Goal: Task Accomplishment & Management: Use online tool/utility

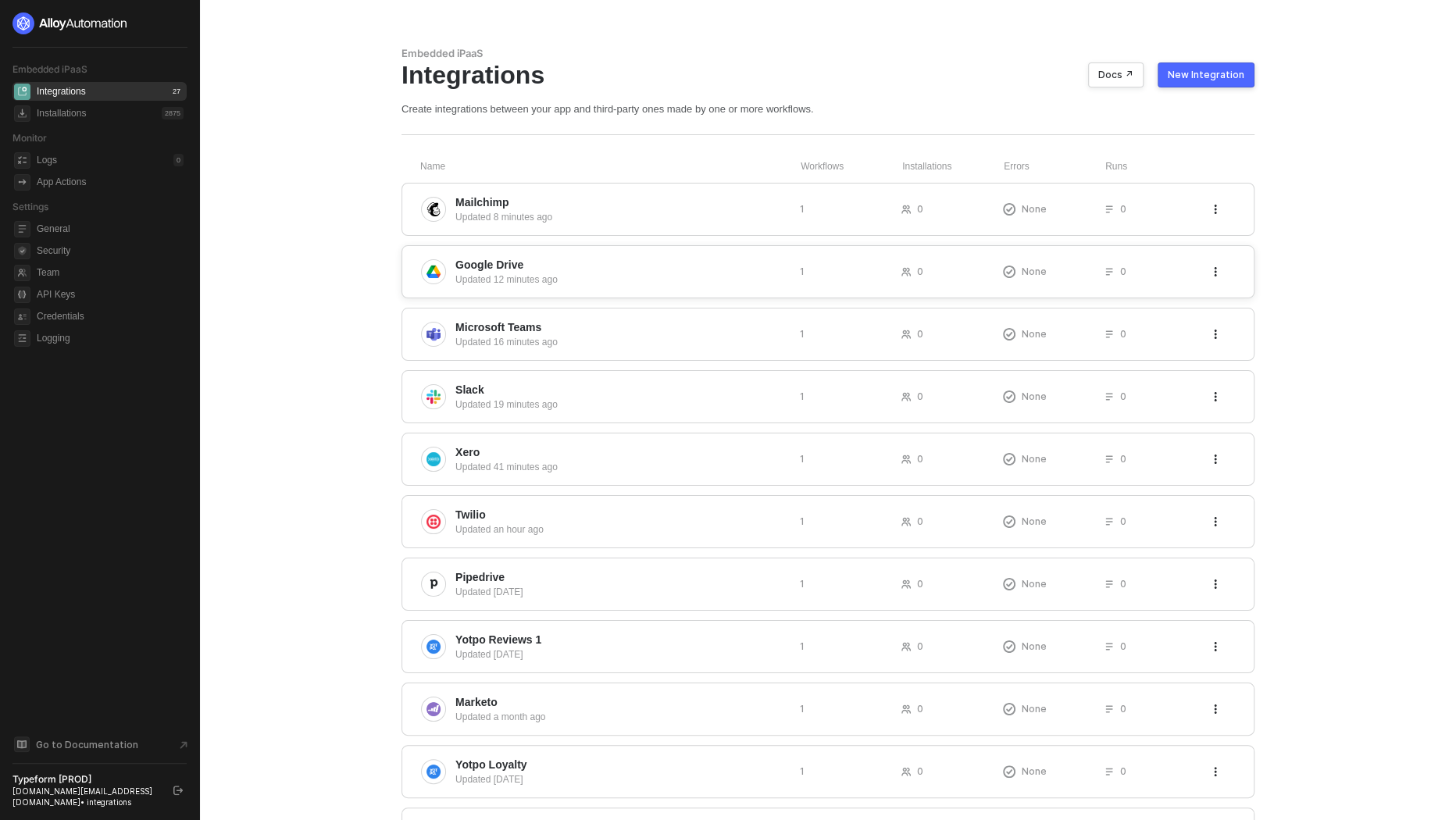
click at [592, 266] on span "Google Drive" at bounding box center [621, 264] width 332 height 16
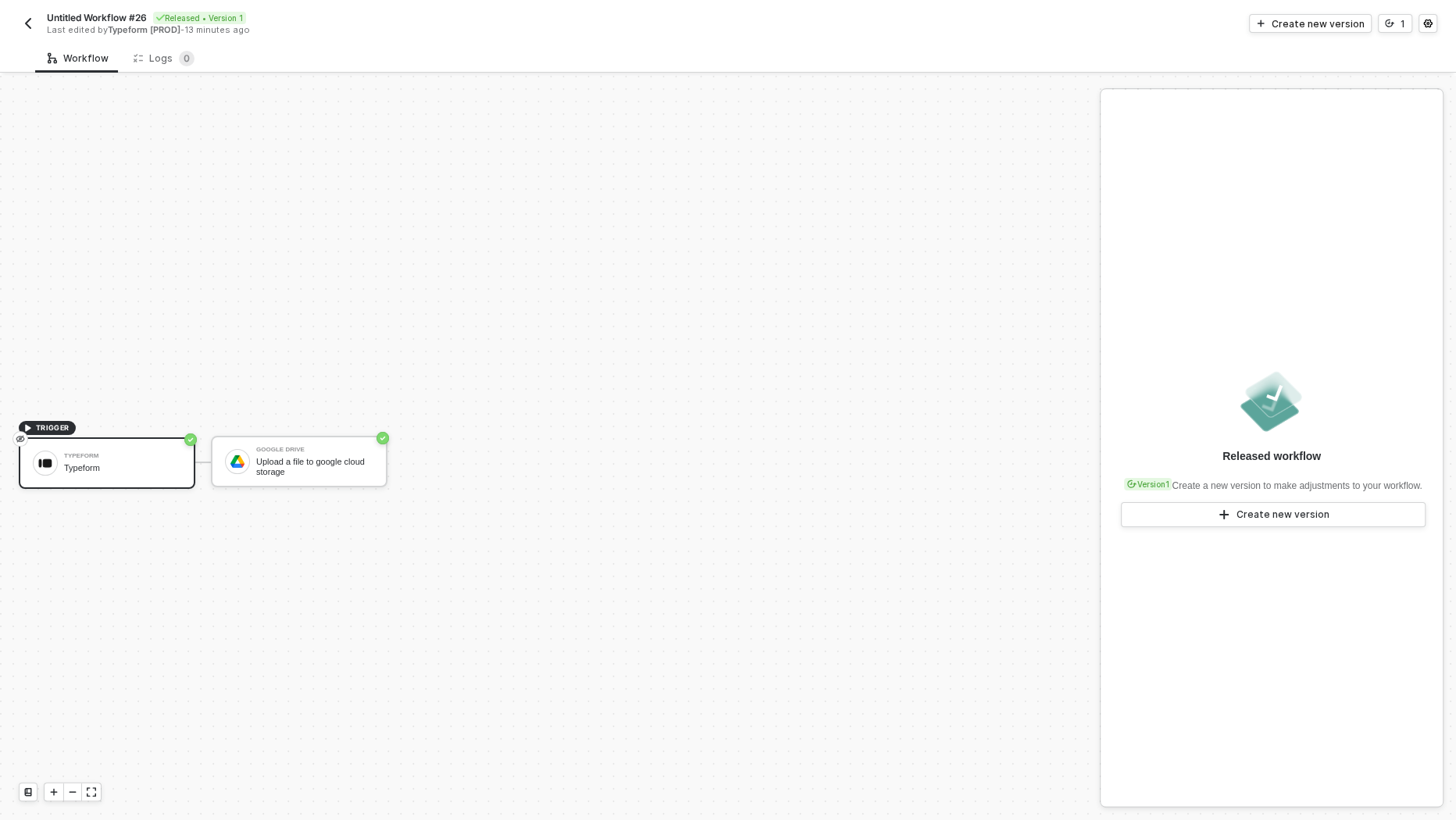
scroll to position [28, 0]
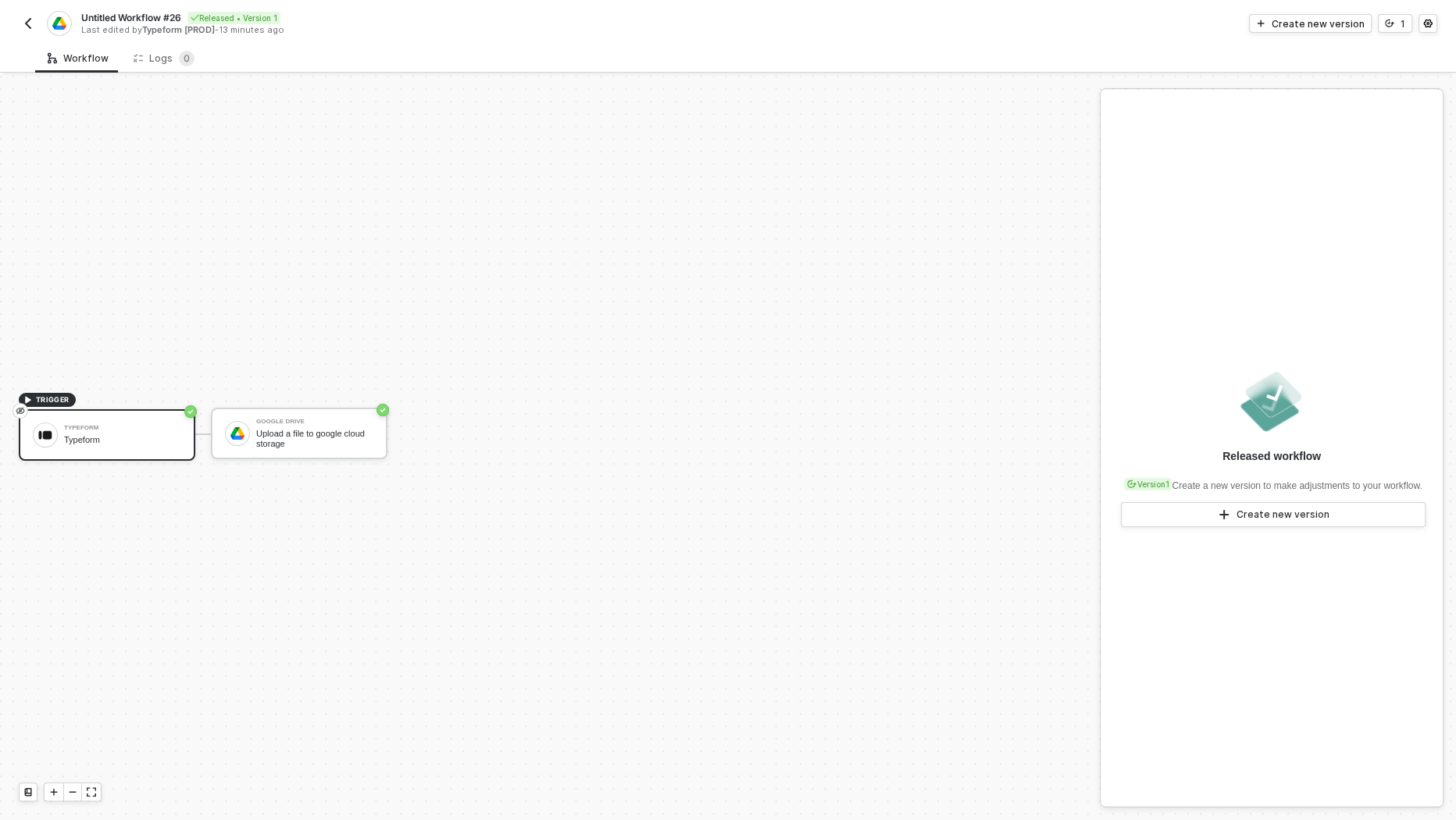
click at [28, 18] on img "button" at bounding box center [28, 23] width 13 height 13
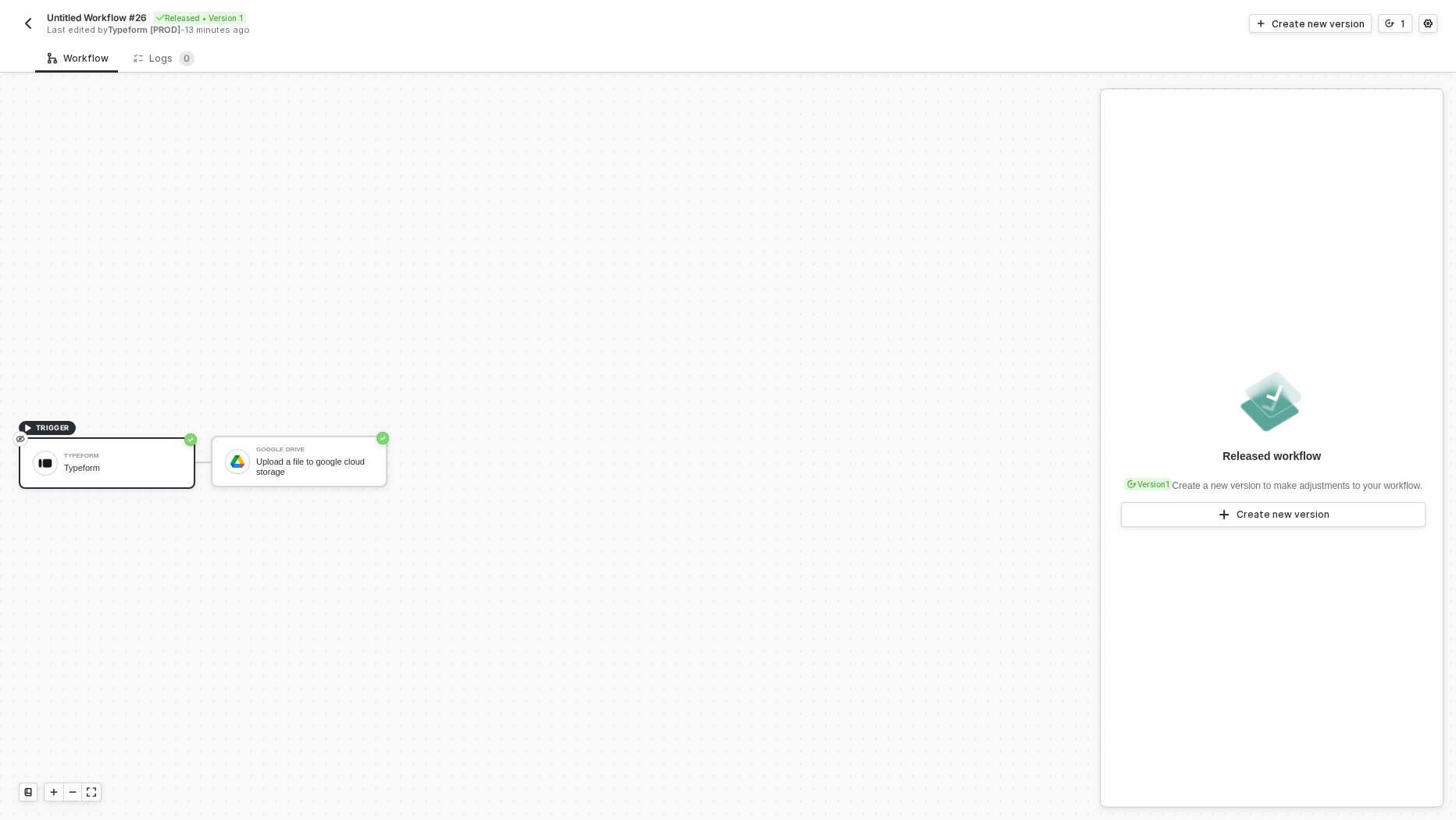
scroll to position [28, 0]
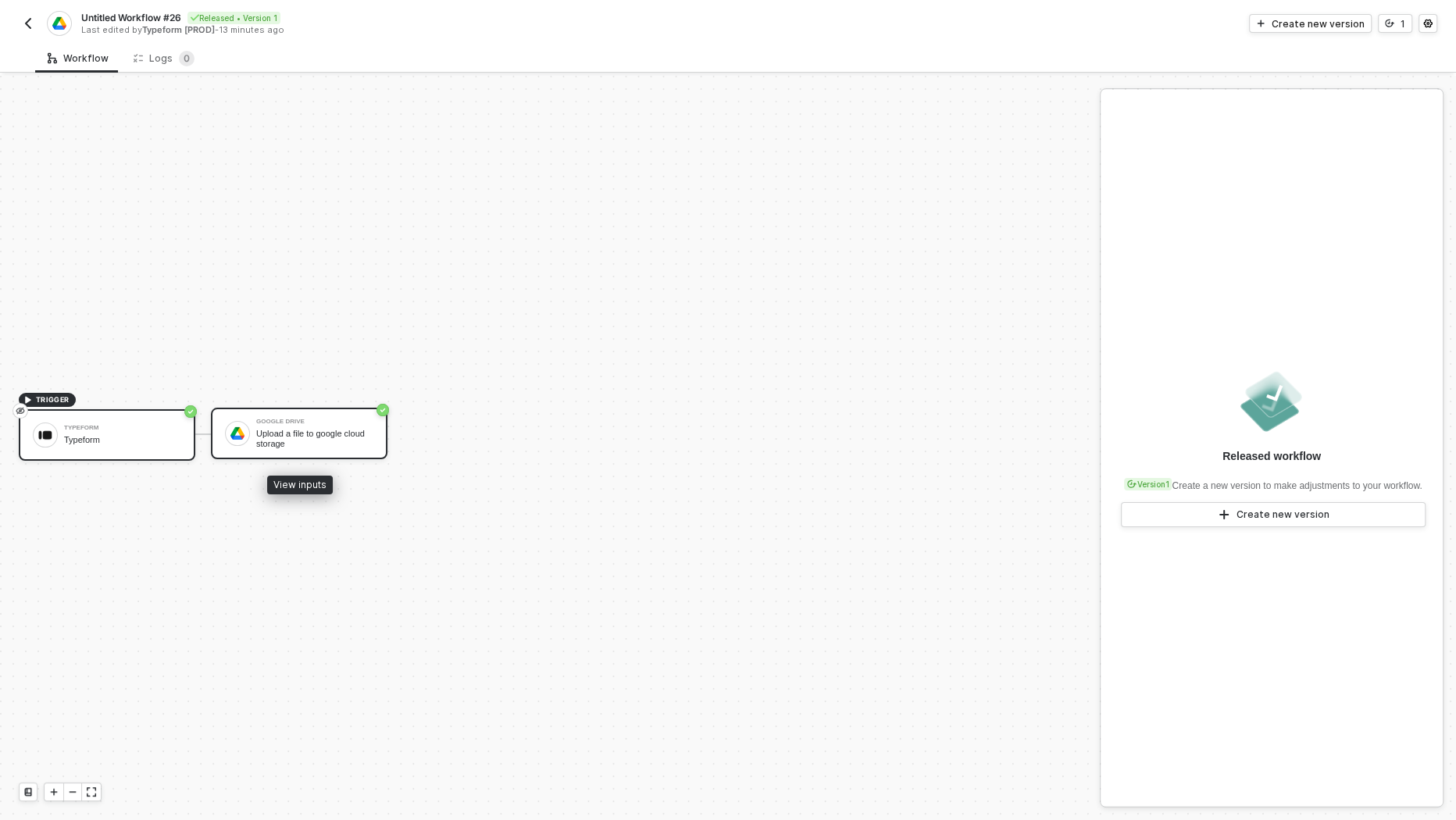
click at [283, 415] on div "Google Drive Upload a file to google cloud storage" at bounding box center [299, 433] width 176 height 52
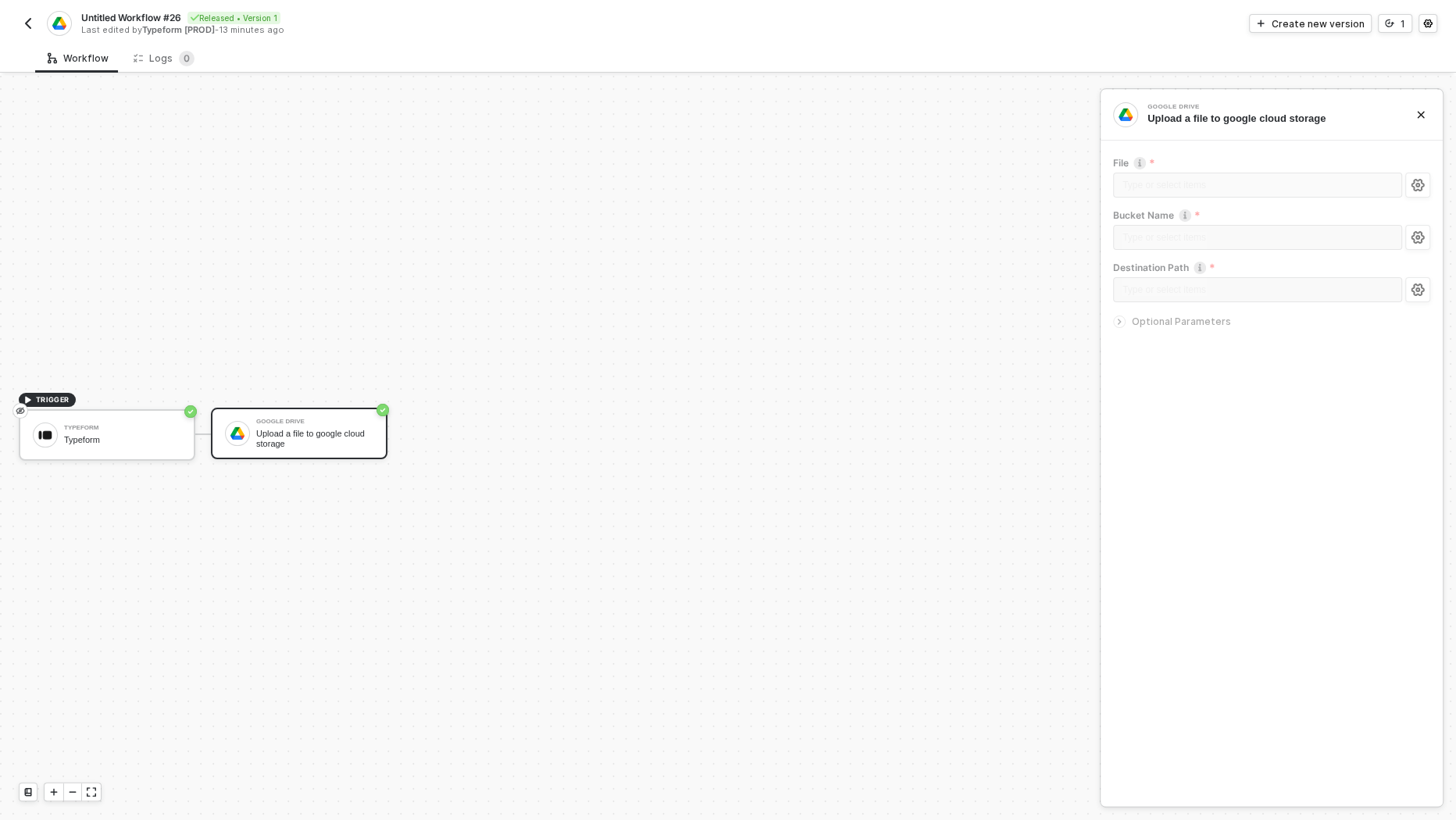
click at [30, 24] on img "button" at bounding box center [28, 23] width 13 height 13
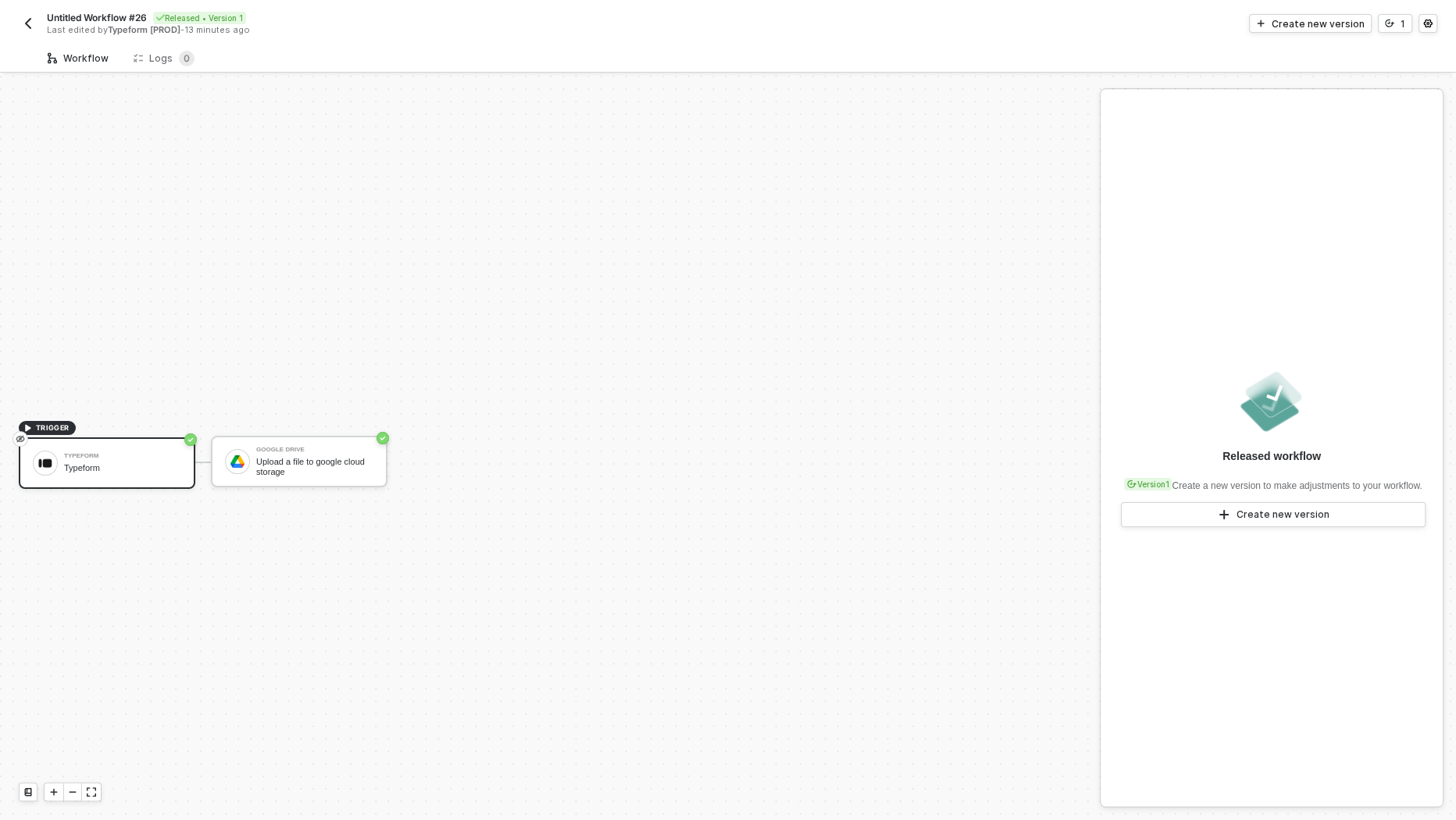
scroll to position [28, 0]
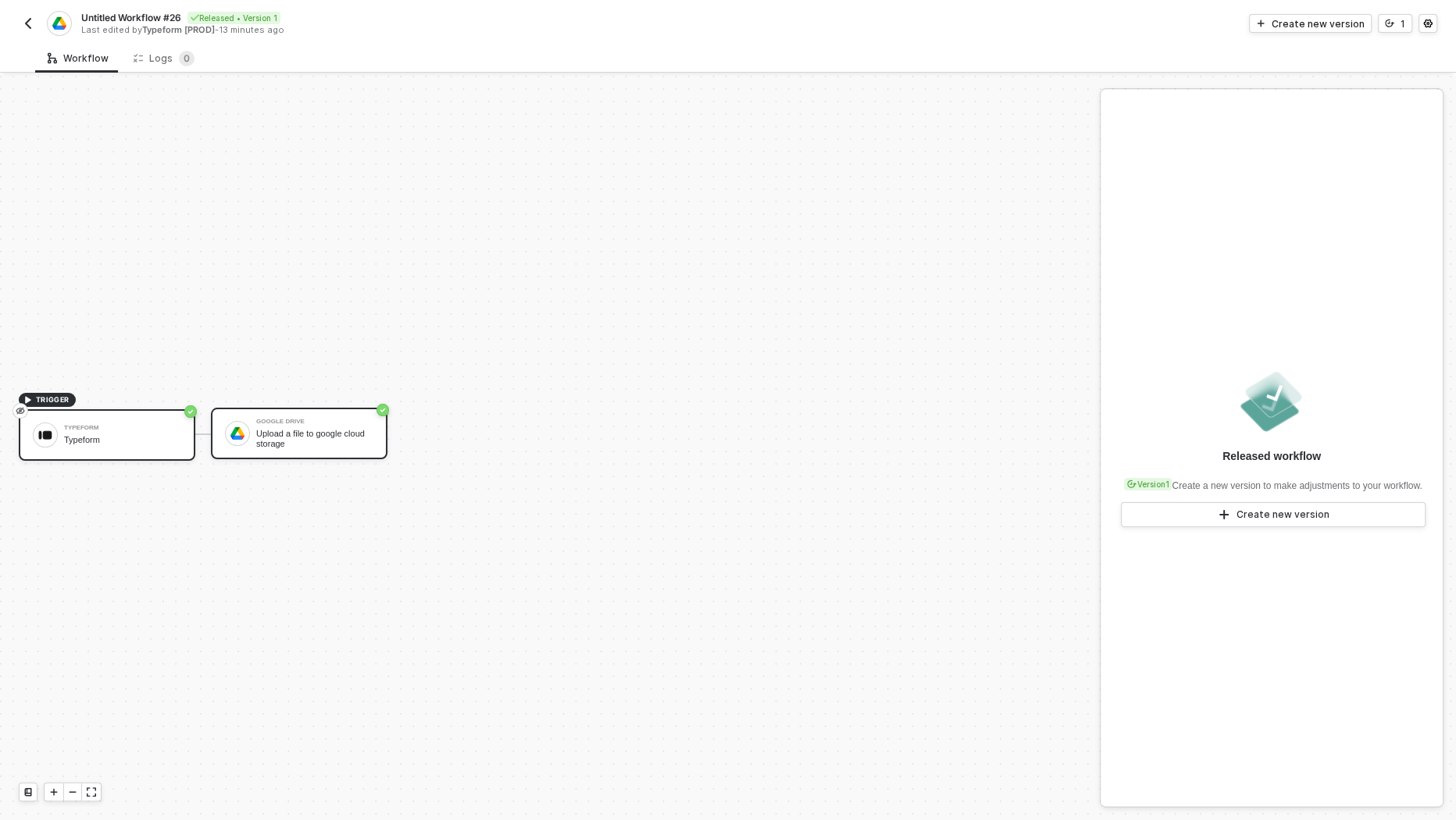
click at [311, 441] on div "Upload a file to google cloud storage" at bounding box center [314, 438] width 117 height 19
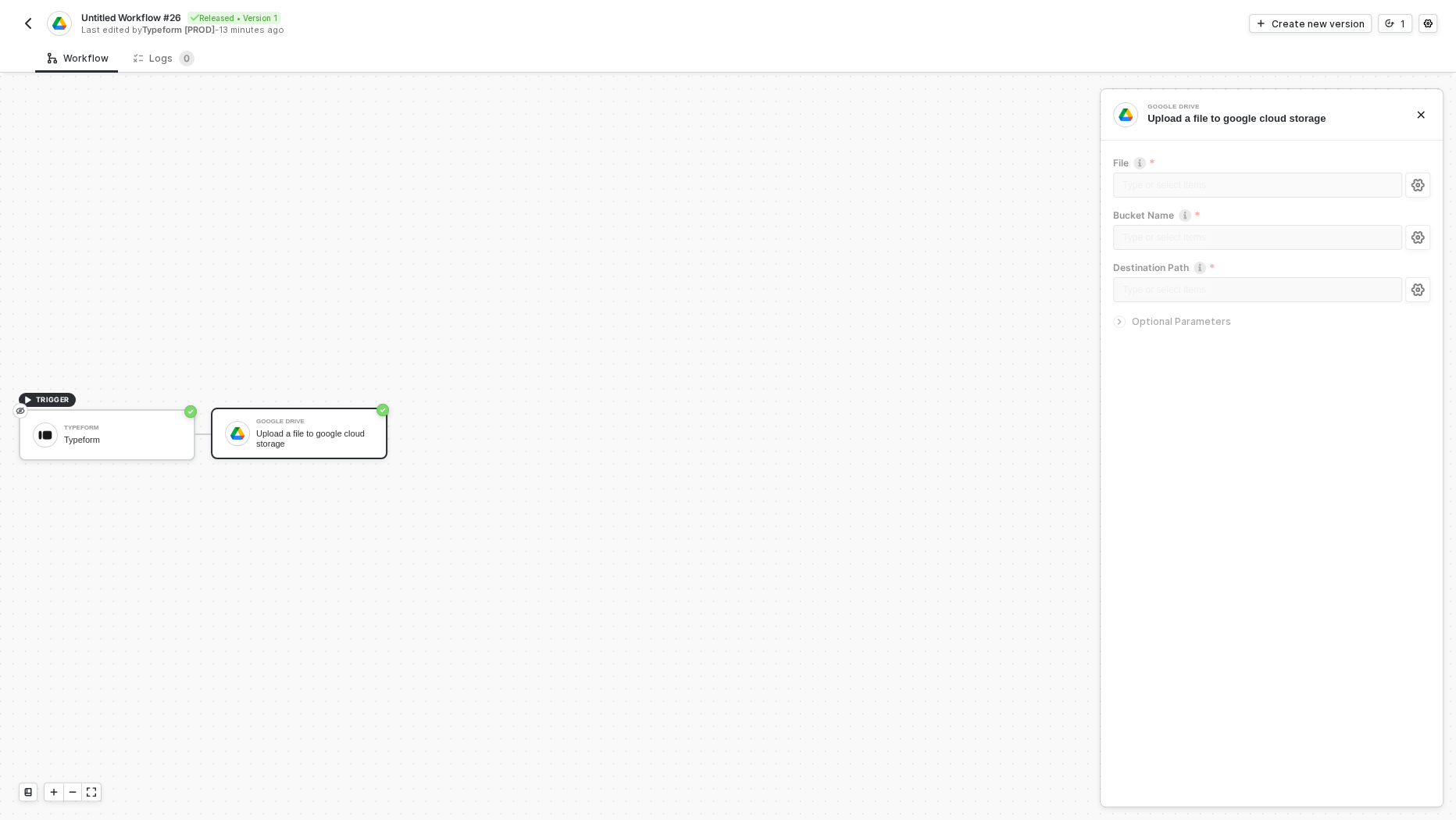
click at [1121, 321] on icon "icon-arrow-right-small" at bounding box center [1119, 321] width 9 height 9
click at [1424, 181] on button "button" at bounding box center [1418, 185] width 25 height 25
click at [356, 435] on div "Upload a file to google cloud storage" at bounding box center [314, 438] width 117 height 19
click at [1418, 180] on icon "icon-settings" at bounding box center [1418, 185] width 13 height 13
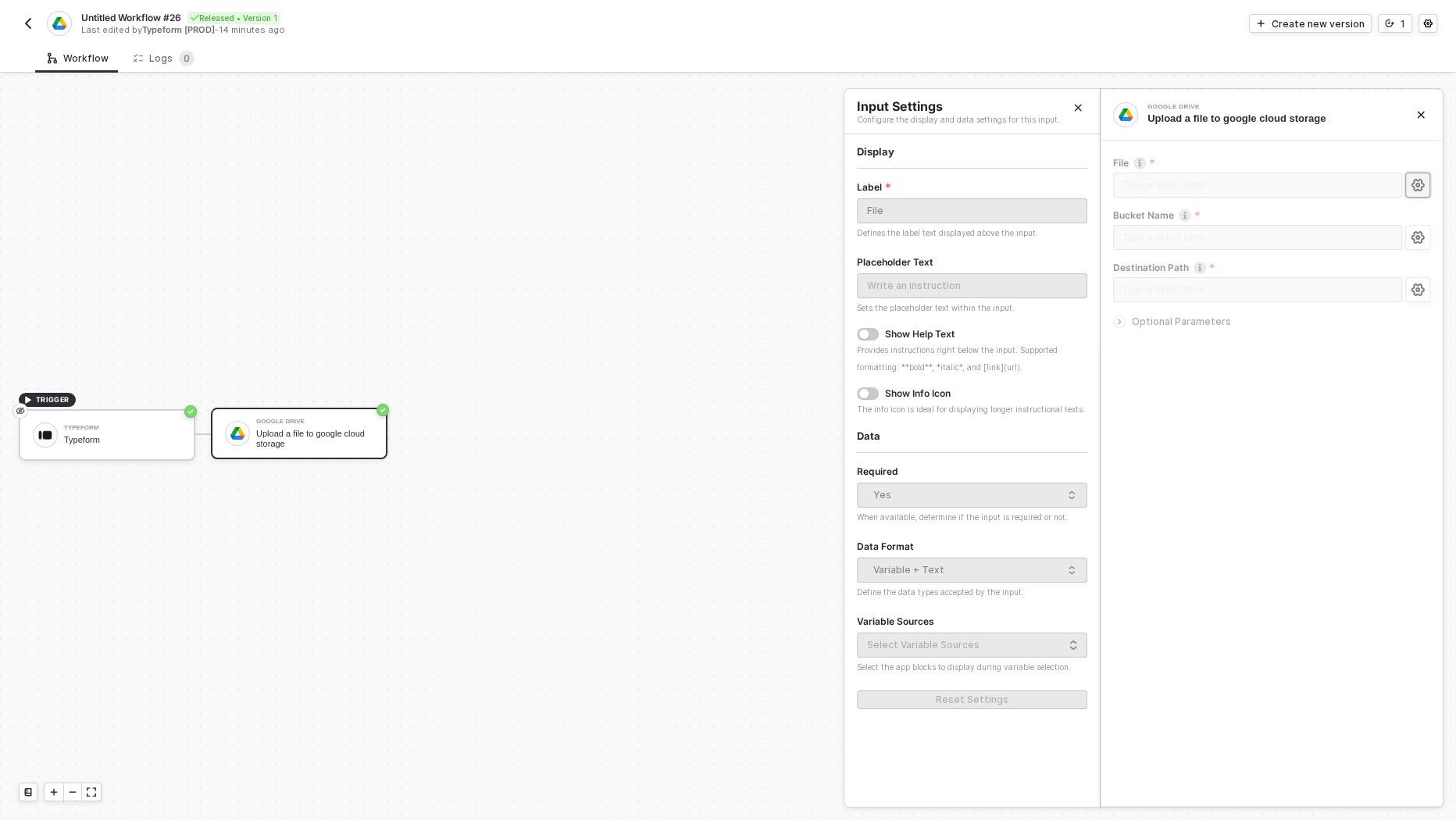
click at [1052, 147] on div "Display" at bounding box center [971, 152] width 230 height 13
click at [1430, 169] on div "File Type or select items ﻿ Bucket Name Type or select items ﻿ Destination Path…" at bounding box center [1271, 246] width 342 height 204
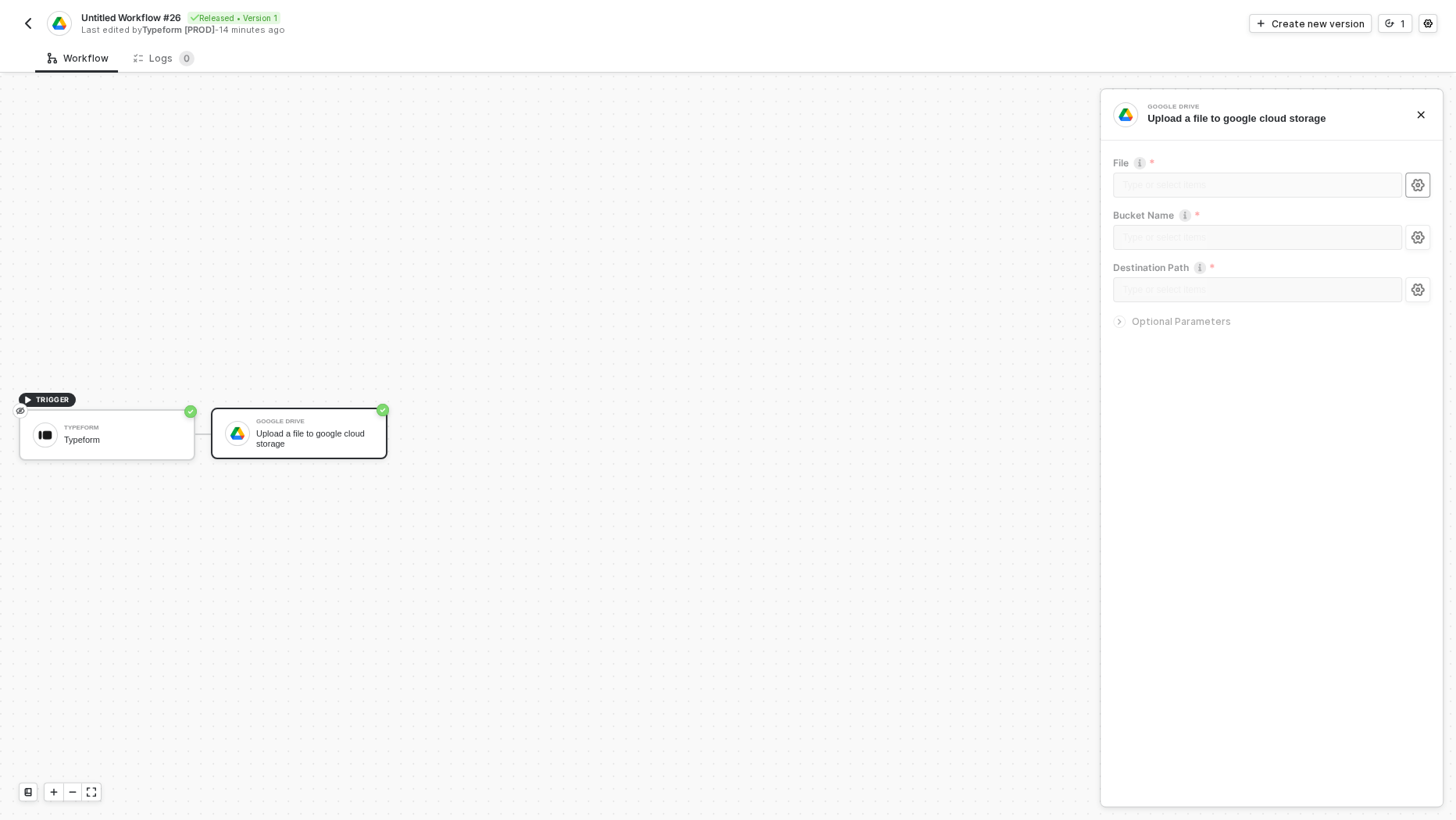
click at [1416, 179] on icon "icon-settings" at bounding box center [1418, 185] width 13 height 13
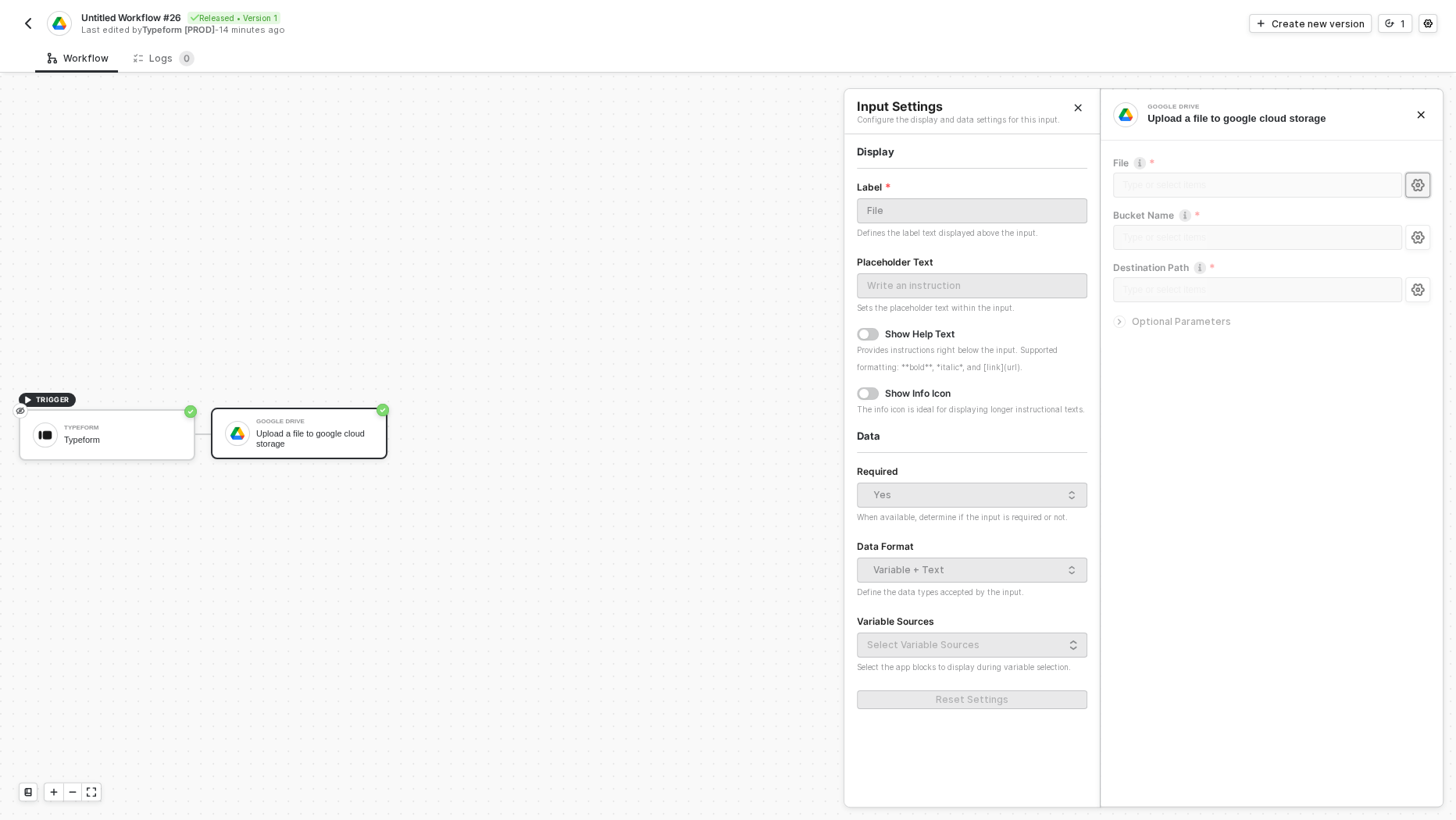
click at [1081, 108] on icon "Close" at bounding box center [1077, 107] width 9 height 9
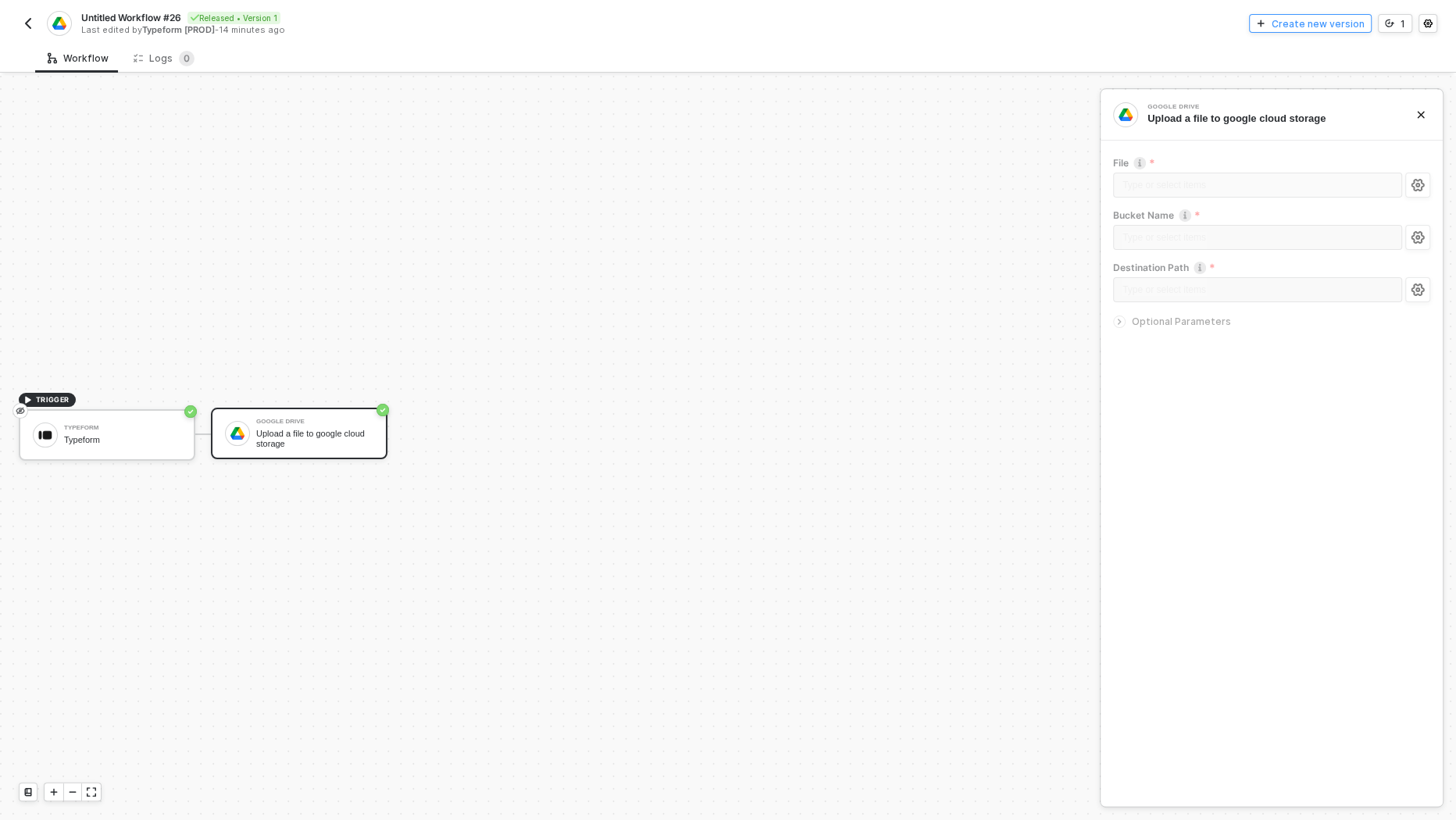
click at [1309, 28] on div "Create new version" at bounding box center [1317, 24] width 93 height 13
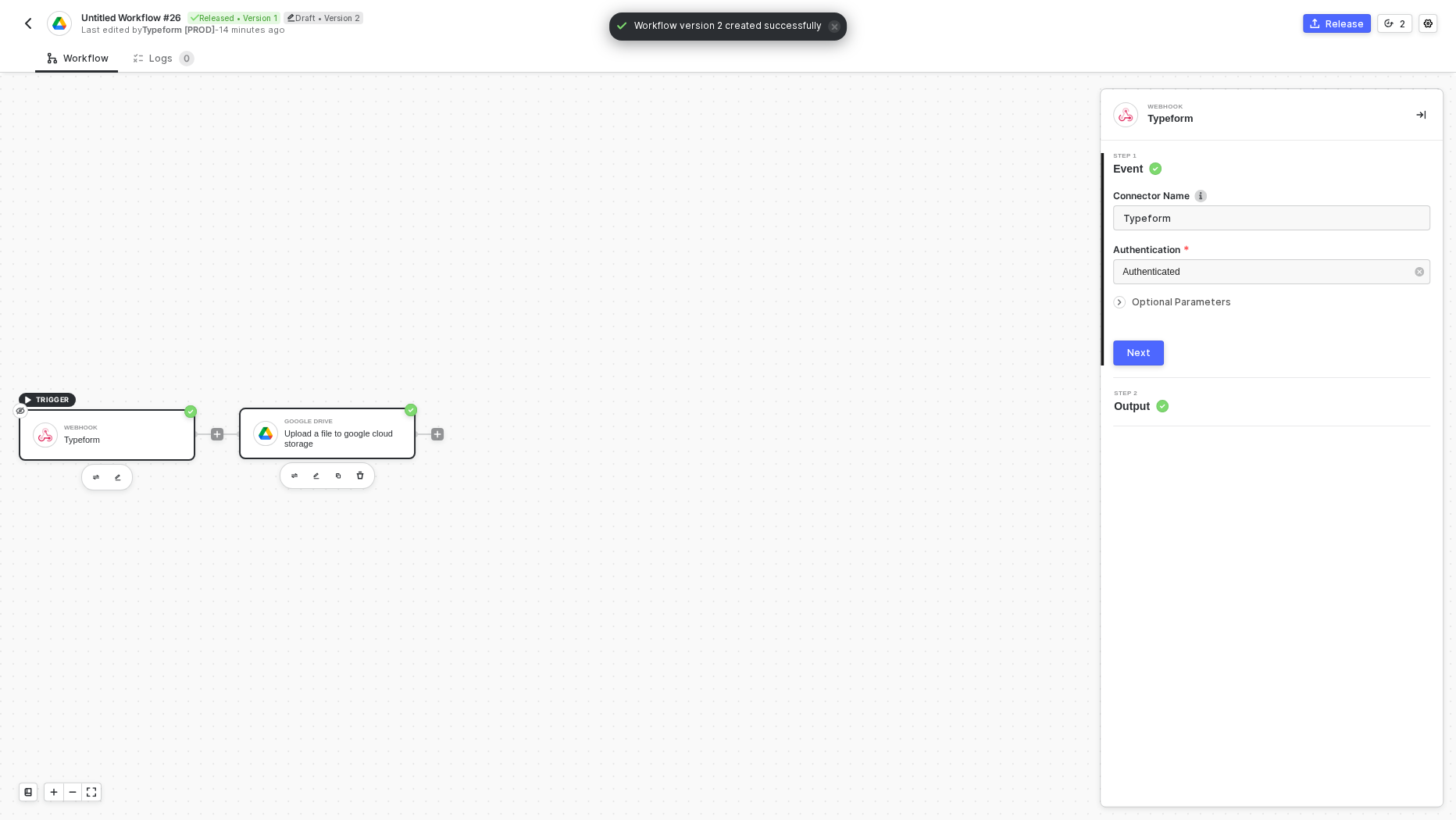
click at [358, 435] on div "Upload a file to google cloud storage" at bounding box center [343, 438] width 117 height 19
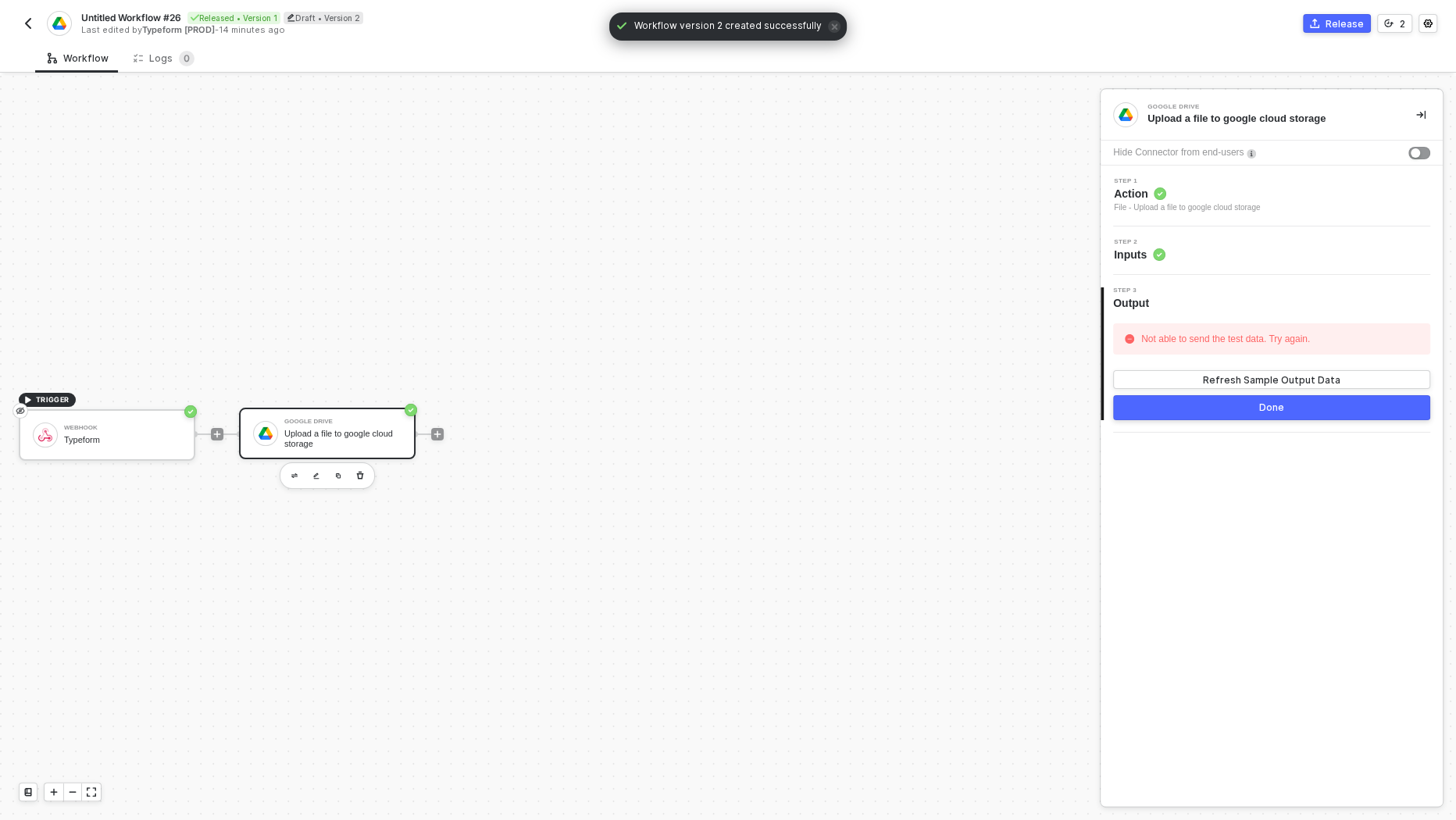
click at [1180, 184] on div "Step 1 Action File - Upload a file to google cloud storage" at bounding box center [1187, 196] width 146 height 36
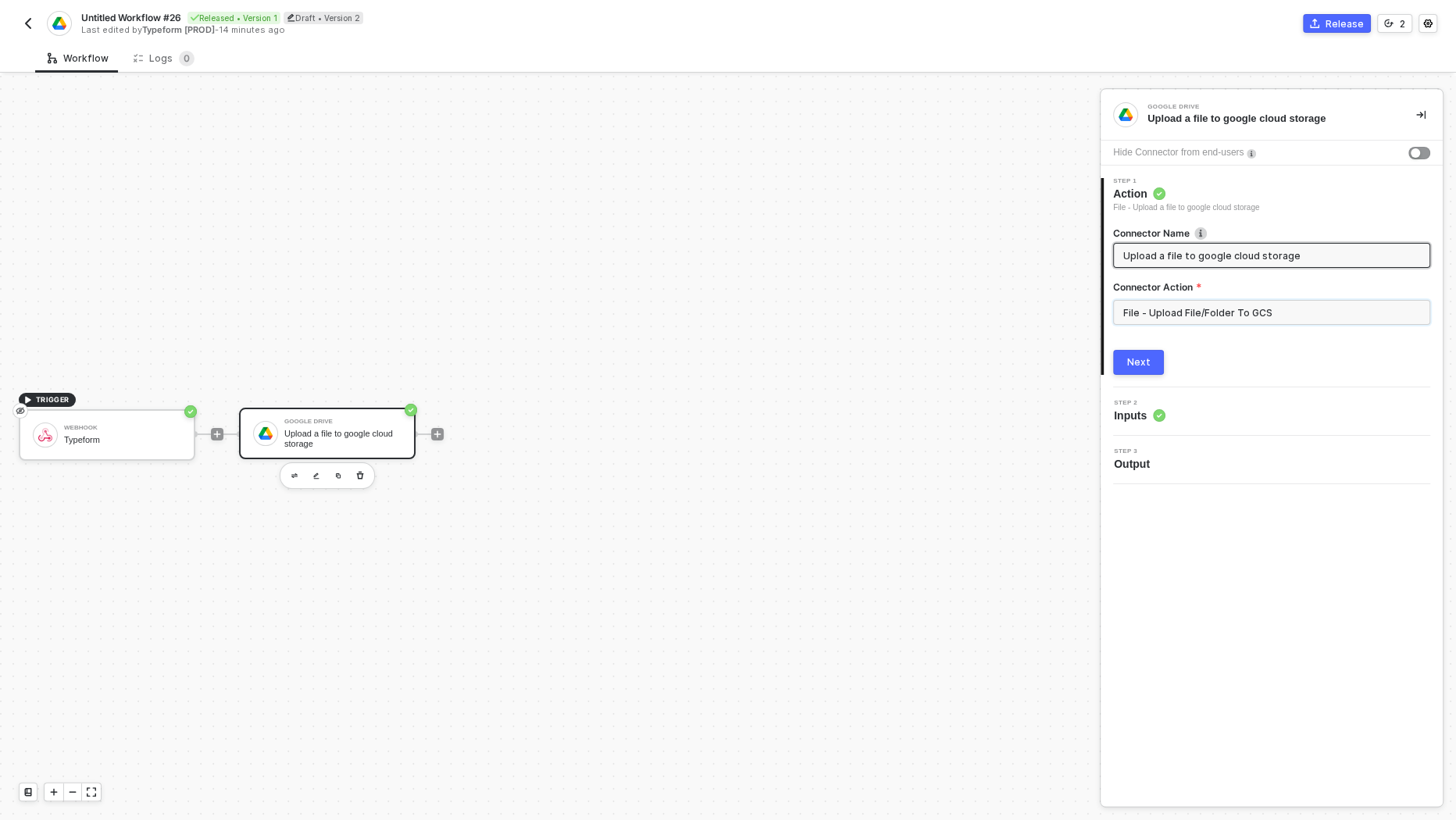
click at [1198, 312] on input "File - Upload File/Folder To GCS" at bounding box center [1271, 313] width 317 height 25
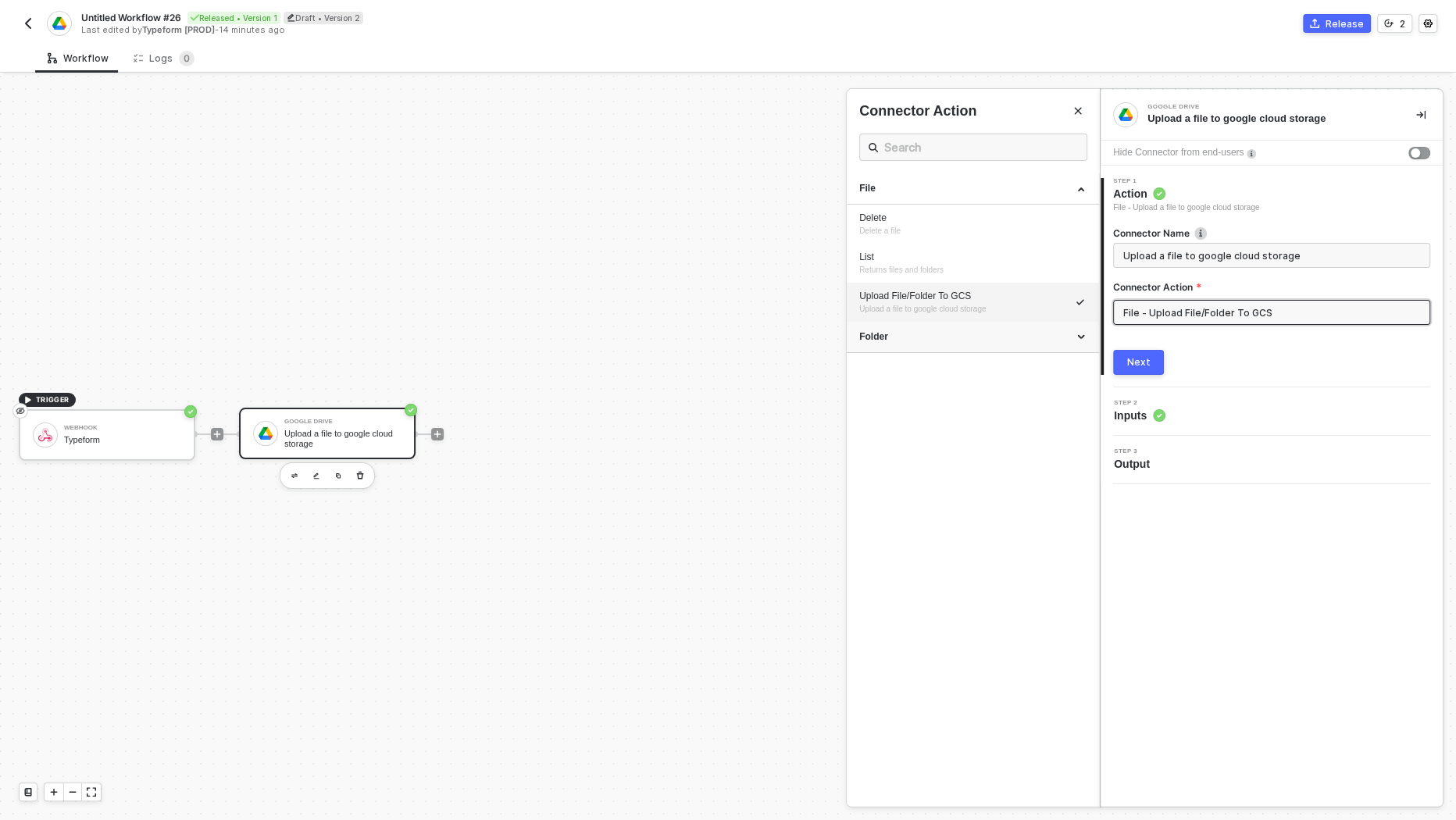
click at [1068, 334] on div "Folder" at bounding box center [973, 337] width 227 height 13
click at [1147, 361] on div "Next" at bounding box center [1139, 362] width 23 height 13
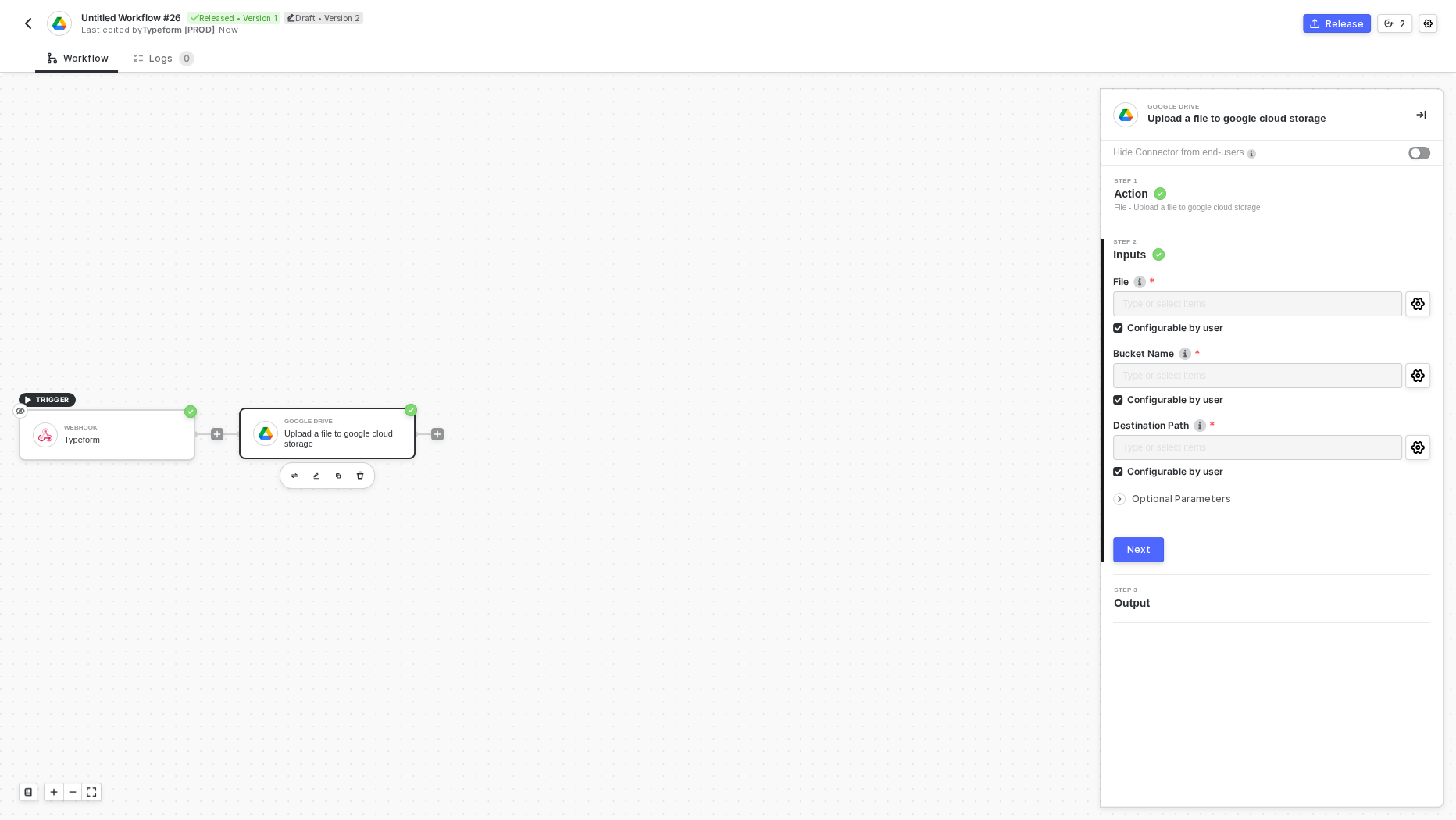
click at [1174, 294] on div "Type or select items ﻿" at bounding box center [1258, 305] width 289 height 28
click at [1413, 386] on button "button" at bounding box center [1418, 375] width 25 height 25
click at [1179, 492] on span "Optional Parameters" at bounding box center [1181, 498] width 100 height 12
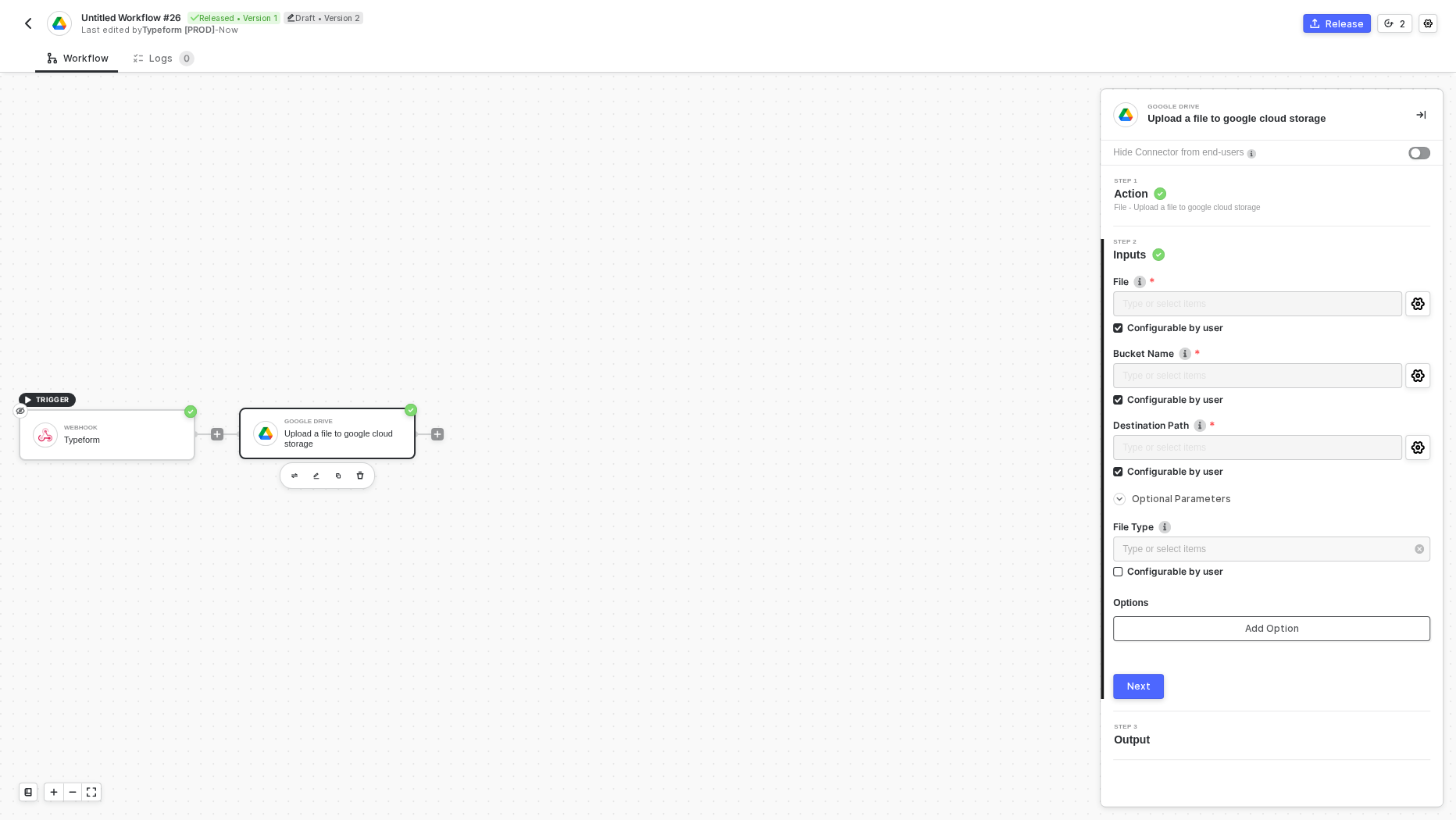
click at [1224, 620] on button "Add Option" at bounding box center [1271, 629] width 317 height 25
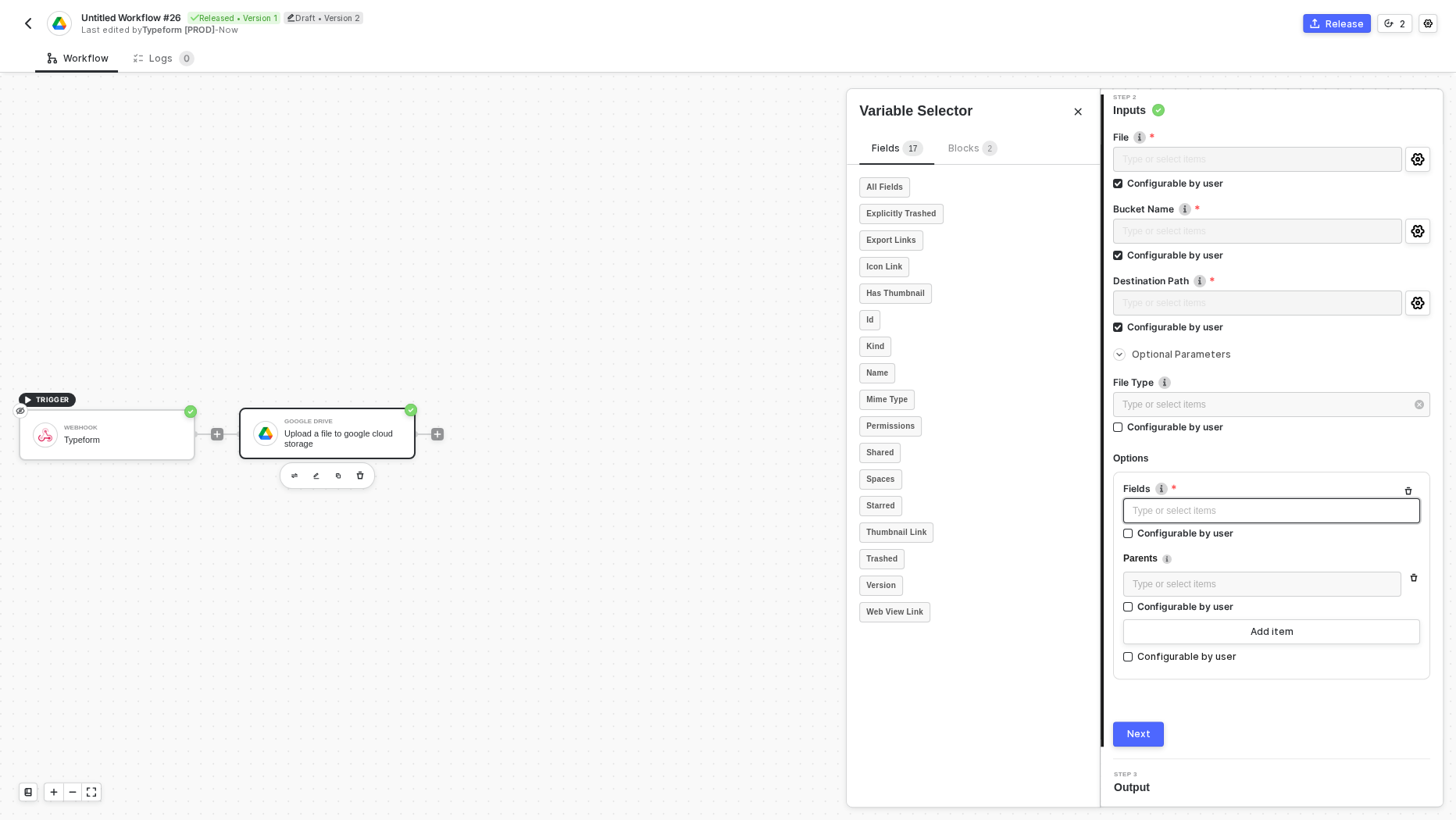
scroll to position [103, 0]
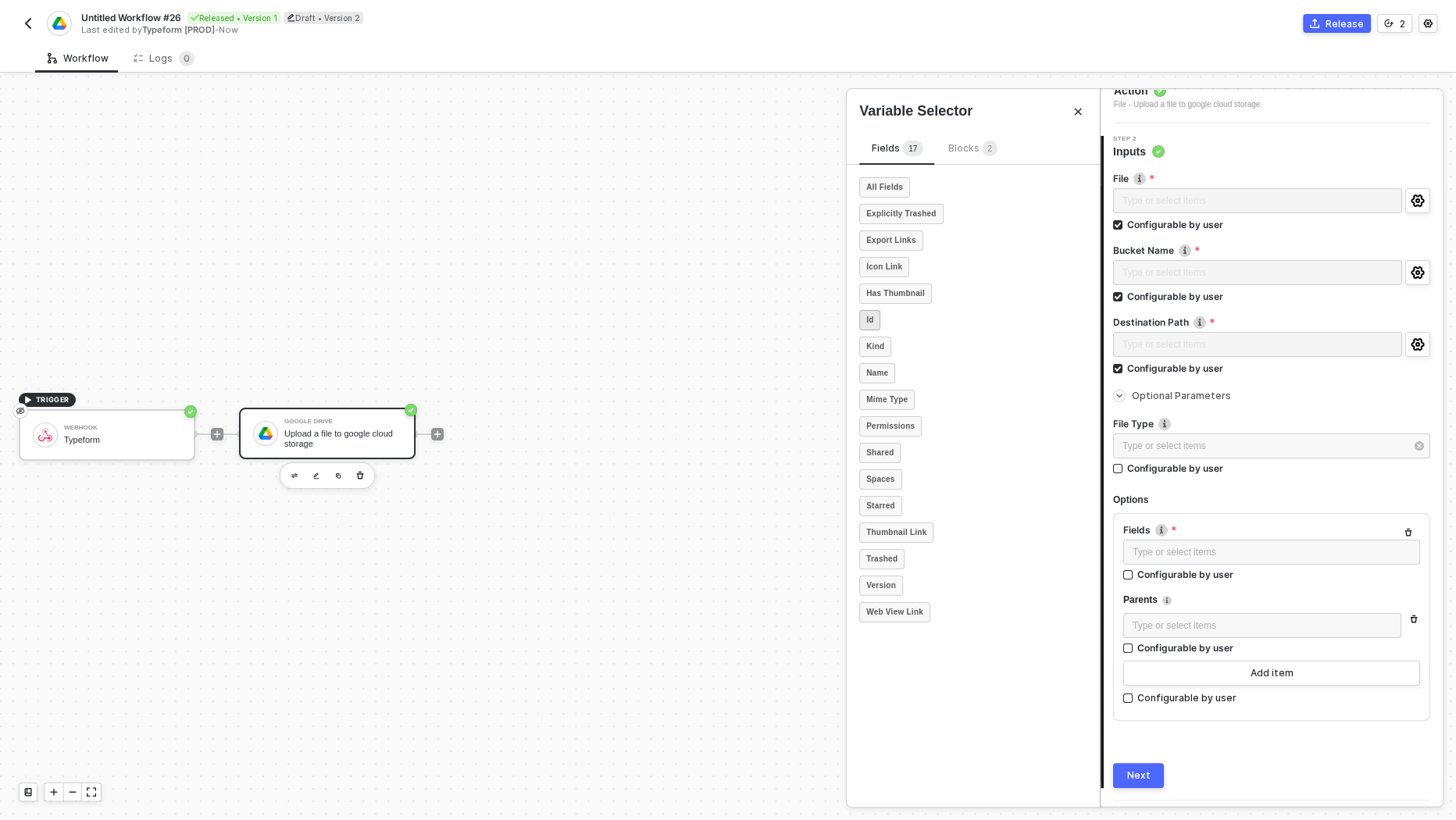
click at [868, 316] on strong "Id" at bounding box center [870, 319] width 7 height 13
click at [880, 368] on strong "Name" at bounding box center [877, 373] width 22 height 13
click at [1188, 573] on div "Configurable by user" at bounding box center [1185, 574] width 96 height 13
click at [1134, 573] on input "Configurable by user" at bounding box center [1128, 575] width 11 height 11
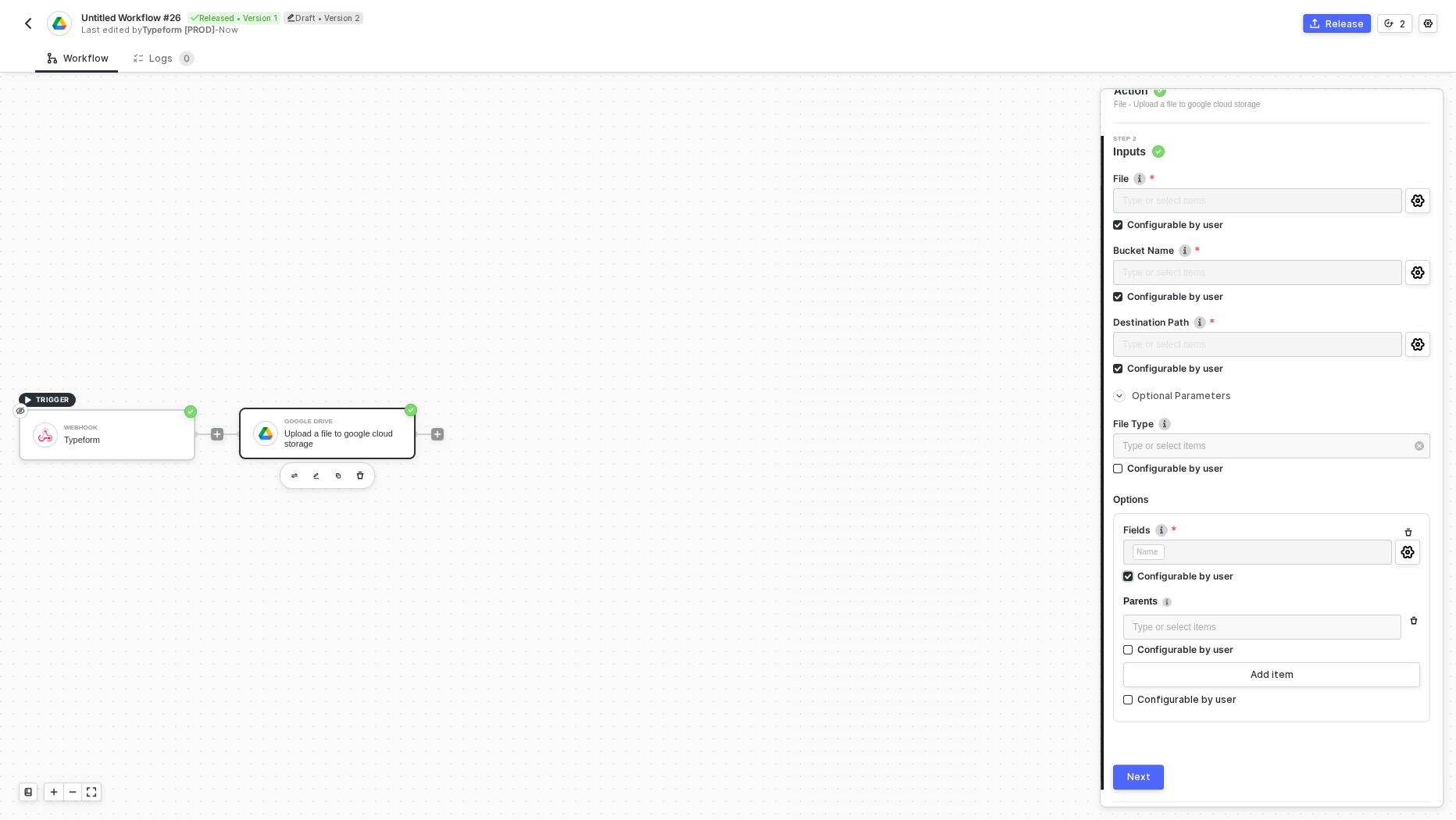
click at [1188, 573] on div "Configurable by user" at bounding box center [1185, 576] width 96 height 13
click at [1134, 573] on input "Configurable by user" at bounding box center [1128, 577] width 11 height 11
checkbox input "false"
click at [1183, 629] on div "Type or select items ﻿" at bounding box center [1262, 626] width 259 height 15
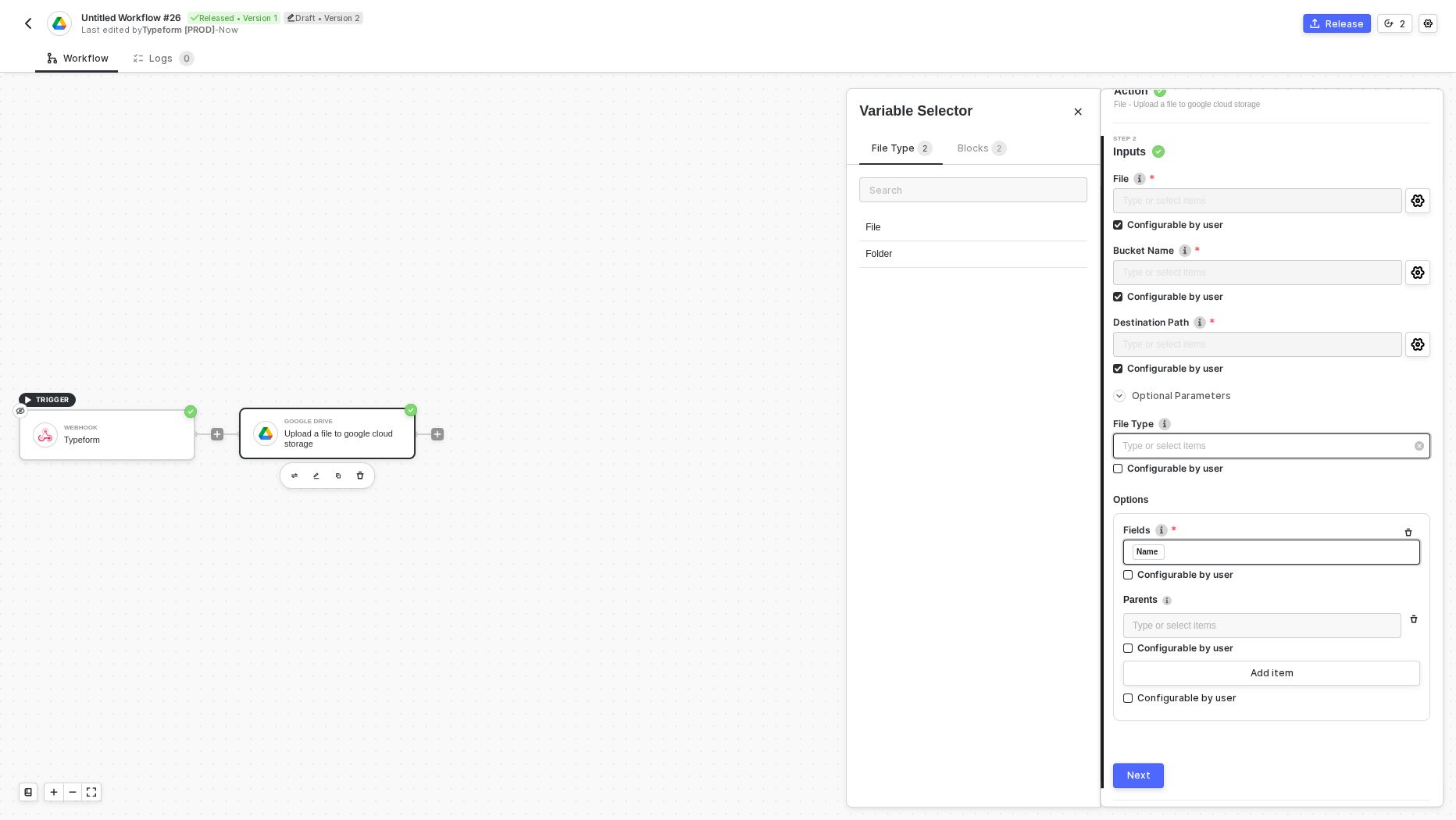
click at [1198, 448] on div "Type or select items ﻿" at bounding box center [1264, 446] width 283 height 15
click at [904, 229] on div "File" at bounding box center [973, 228] width 228 height 27
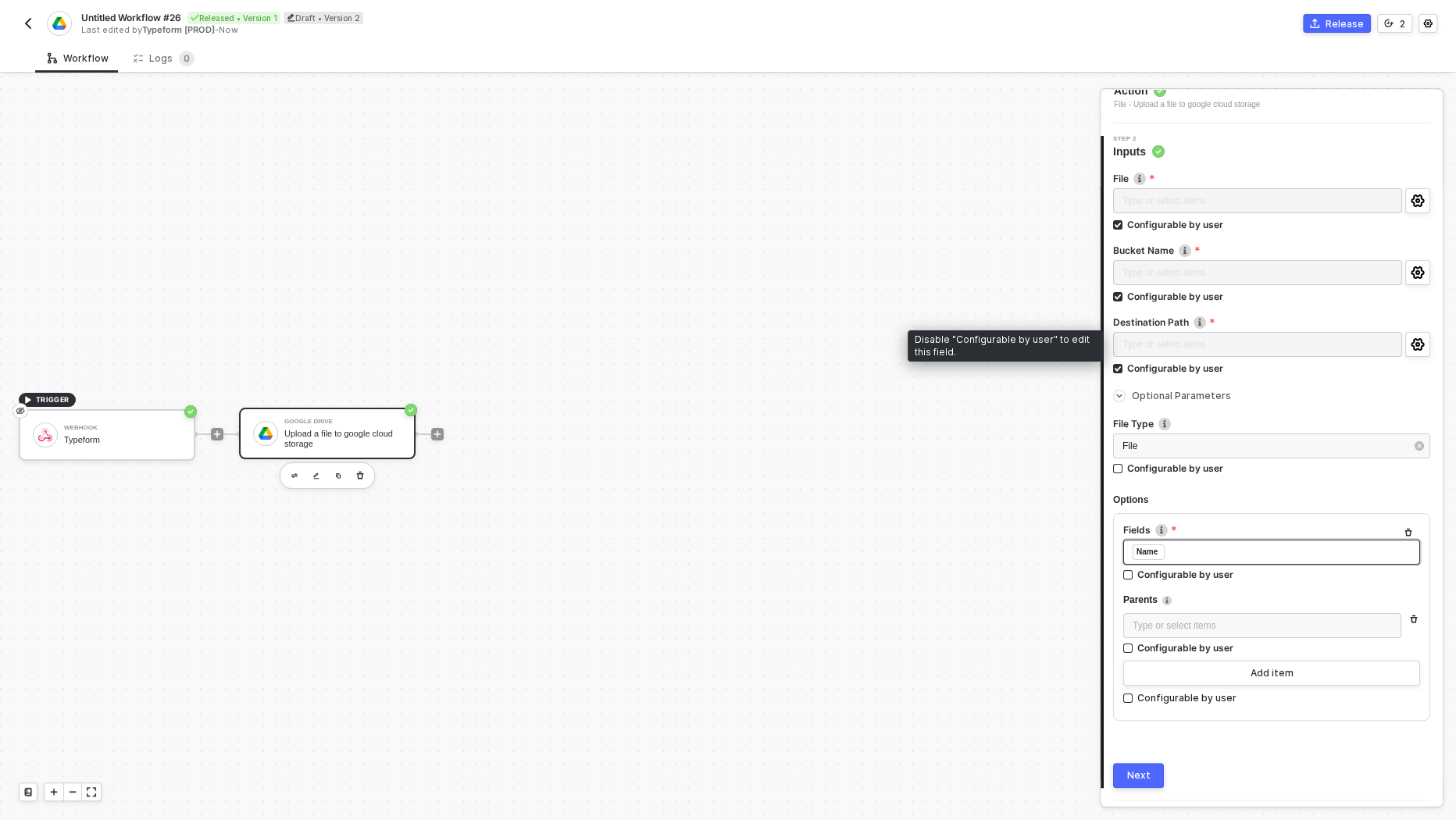
click at [1182, 350] on div "Type or select items ﻿" at bounding box center [1258, 346] width 289 height 28
click at [1187, 368] on div "Configurable by user" at bounding box center [1175, 368] width 96 height 13
click at [1124, 368] on input "Configurable by user" at bounding box center [1118, 369] width 11 height 11
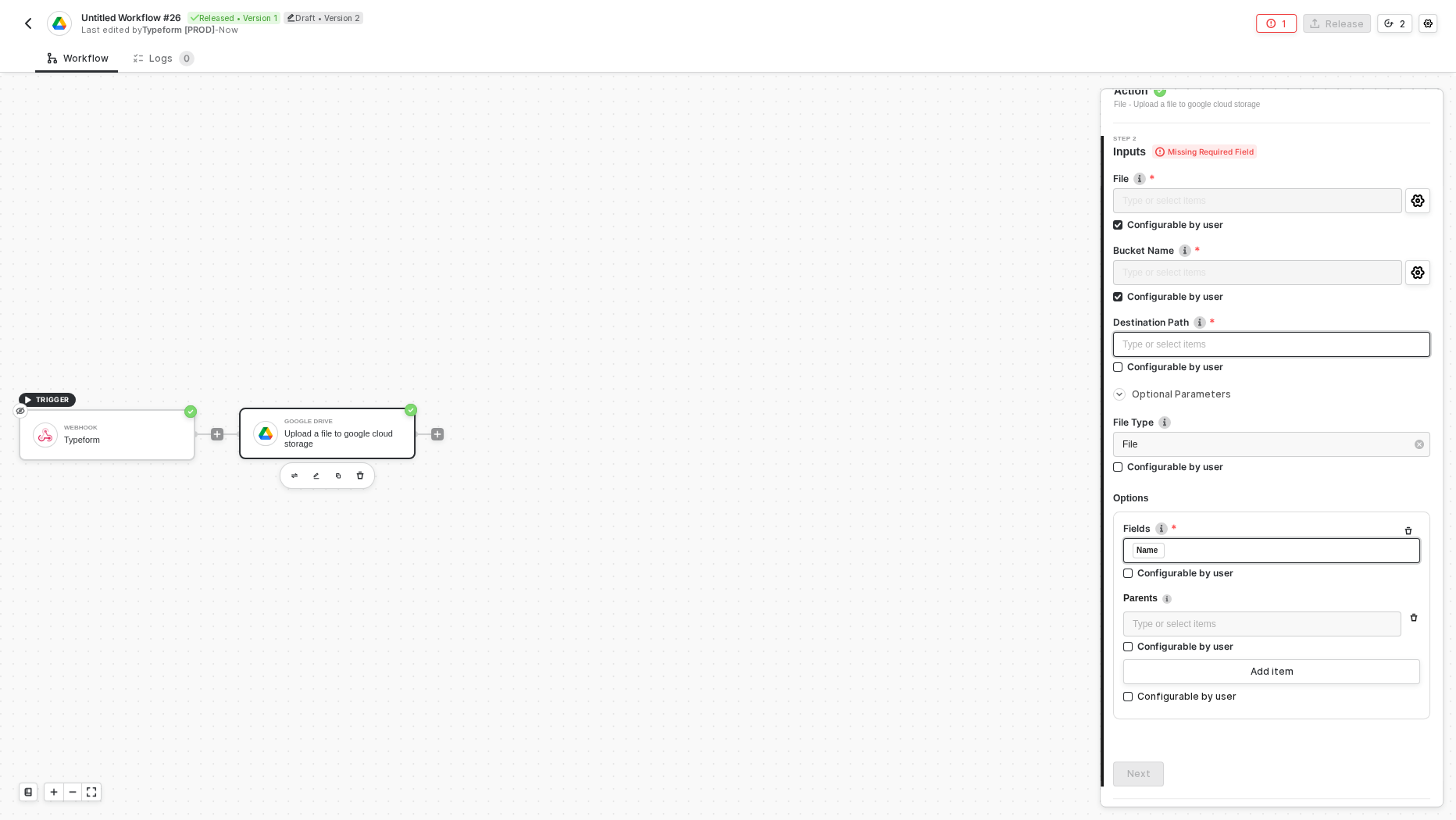
click at [1187, 347] on div "Type or select items ﻿" at bounding box center [1271, 344] width 299 height 15
click at [1181, 344] on div "Type or select items ﻿" at bounding box center [1271, 344] width 299 height 15
click at [1183, 364] on div "Configurable by user" at bounding box center [1175, 367] width 96 height 13
click at [1124, 364] on input "Configurable by user" at bounding box center [1118, 367] width 11 height 11
checkbox input "true"
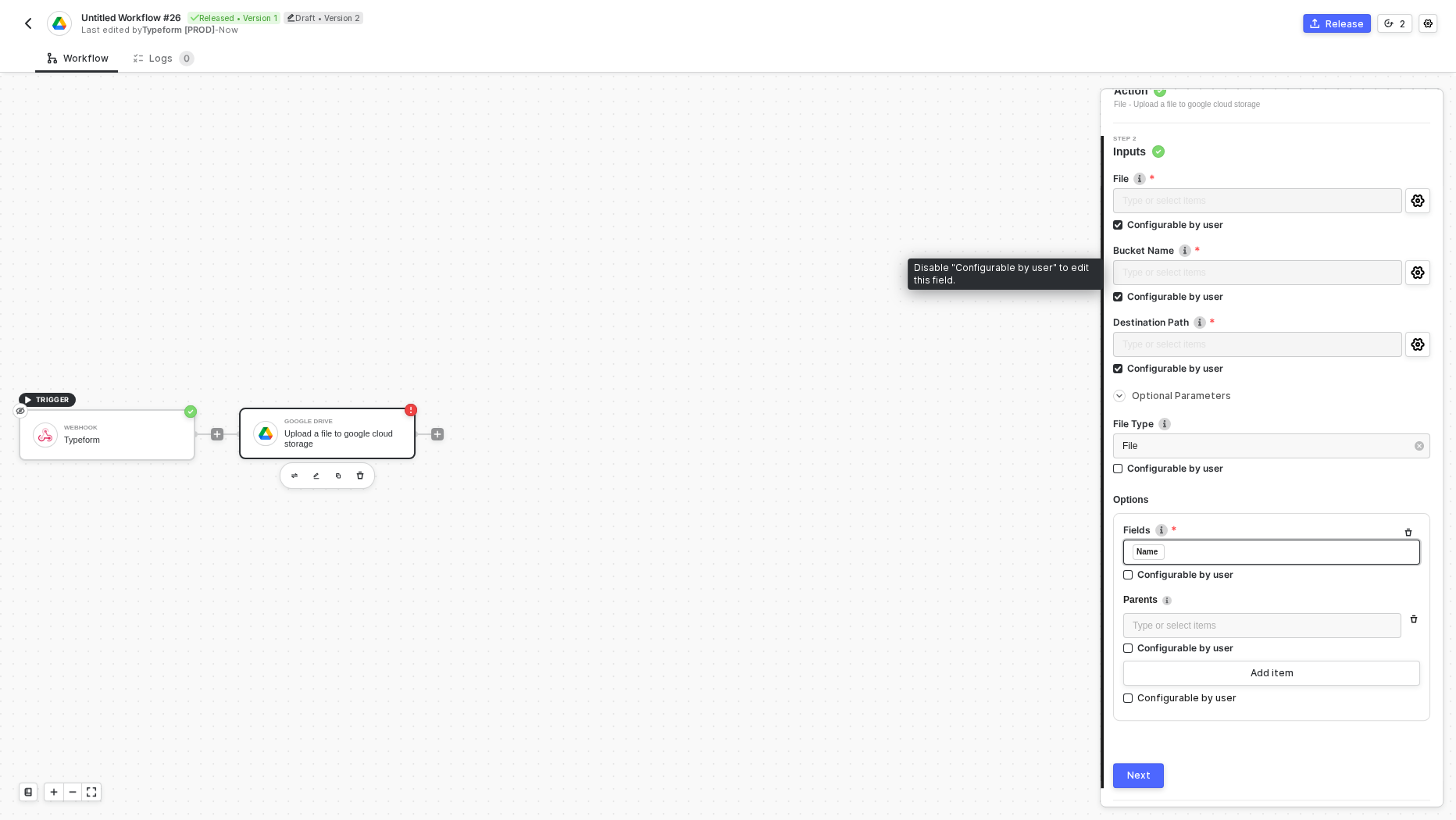
click at [1183, 278] on div "Type or select items ﻿" at bounding box center [1258, 274] width 289 height 28
click at [1178, 297] on div "Configurable by user" at bounding box center [1175, 296] width 96 height 13
click at [1124, 297] on input "Configurable by user" at bounding box center [1118, 297] width 11 height 11
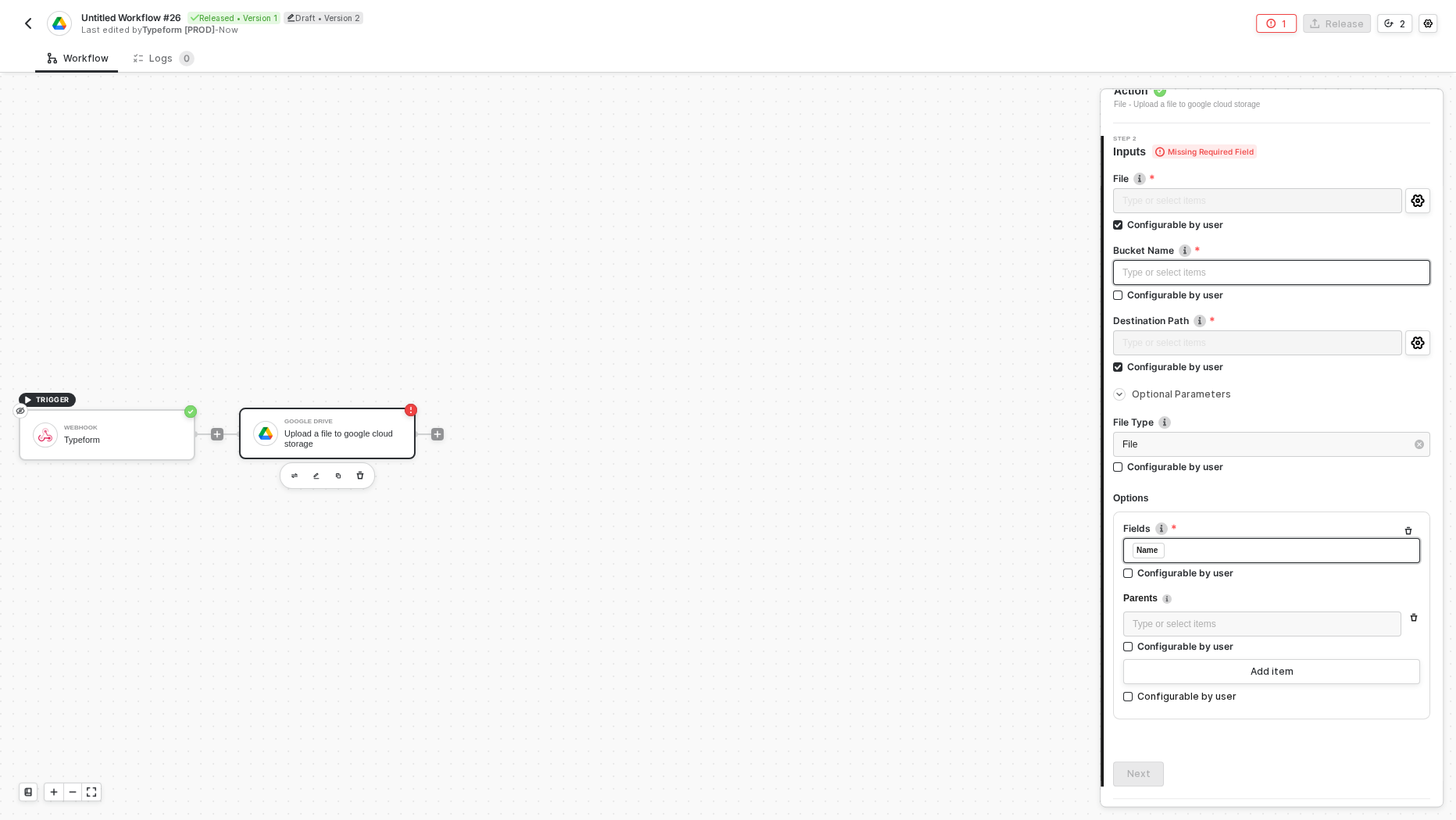
click at [1190, 275] on div "Type or select items ﻿" at bounding box center [1271, 273] width 299 height 15
click at [1193, 296] on div "Configurable by user" at bounding box center [1175, 295] width 96 height 13
click at [1124, 296] on input "Configurable by user" at bounding box center [1118, 295] width 11 height 11
checkbox input "true"
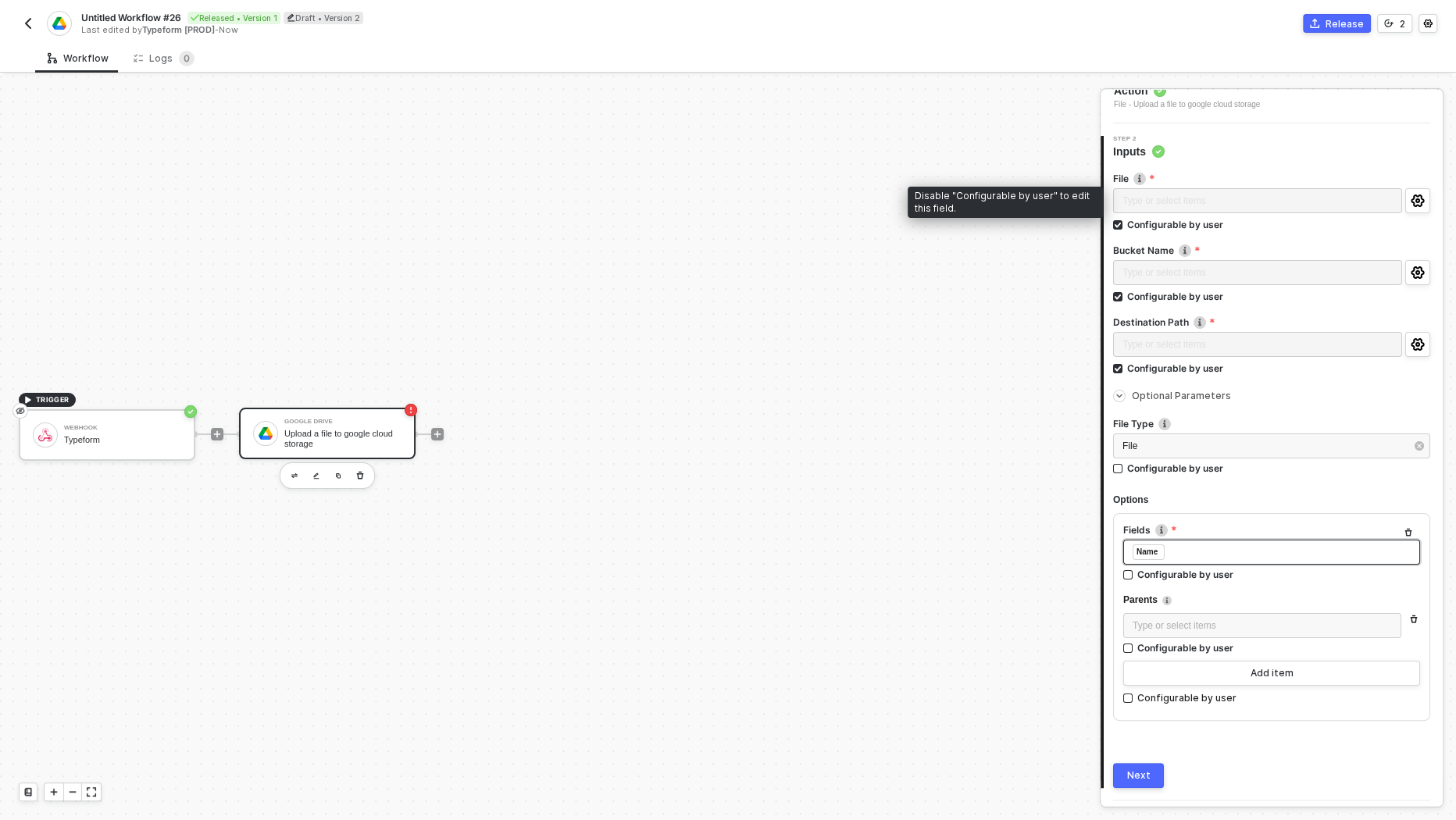
click at [1178, 203] on div "Type or select items ﻿" at bounding box center [1258, 202] width 289 height 28
click at [1178, 227] on div "Configurable by user" at bounding box center [1175, 225] width 96 height 13
click at [1124, 227] on input "Configurable by user" at bounding box center [1118, 225] width 11 height 11
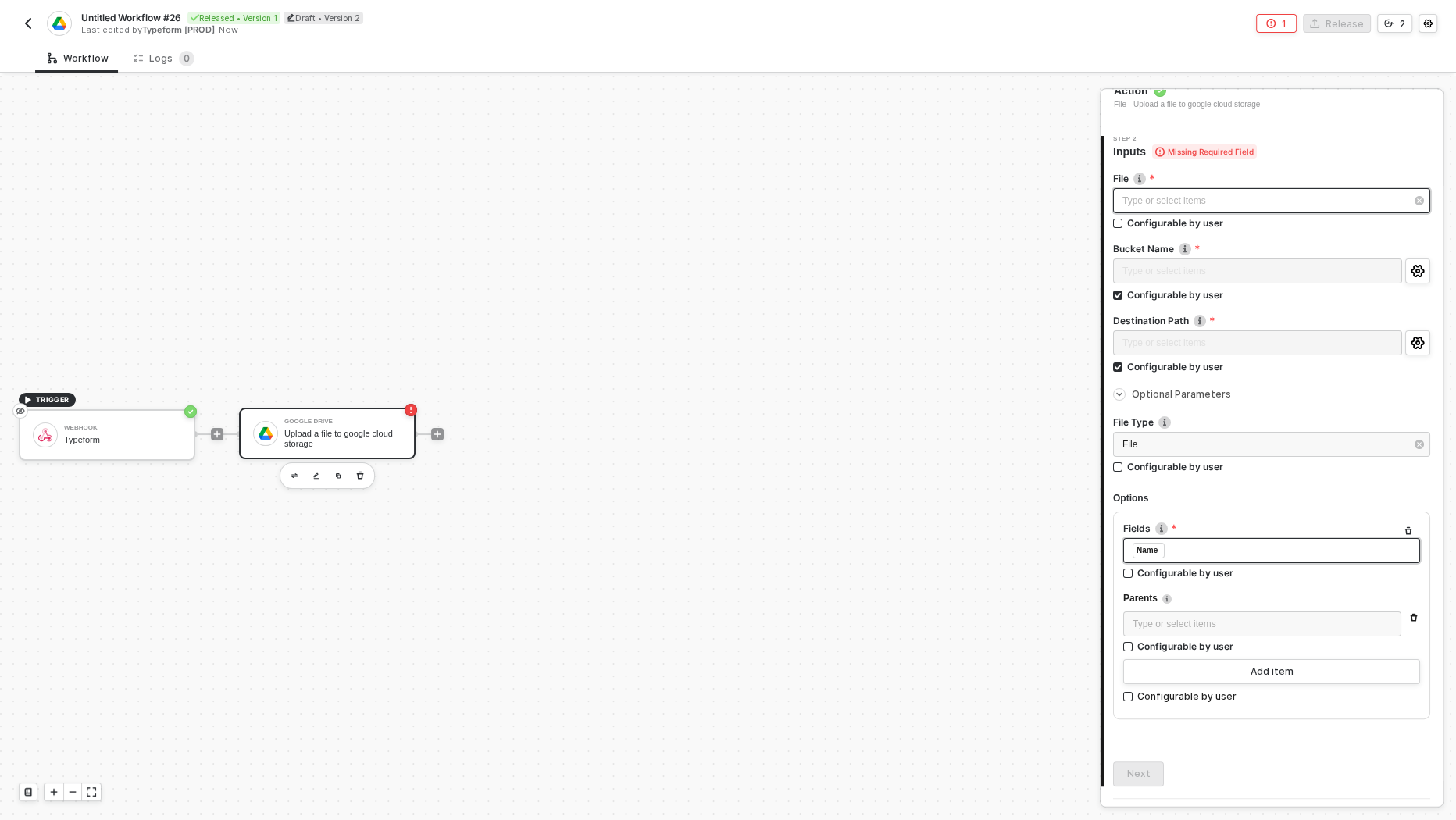
click at [1178, 211] on div "Type or select items ﻿" at bounding box center [1271, 201] width 317 height 25
click at [947, 147] on sup "2" at bounding box center [954, 148] width 16 height 16
click at [865, 156] on div "File" at bounding box center [879, 149] width 41 height 18
click at [1192, 222] on div "Configurable by user" at bounding box center [1175, 223] width 96 height 13
click at [1124, 222] on input "Configurable by user" at bounding box center [1118, 223] width 11 height 11
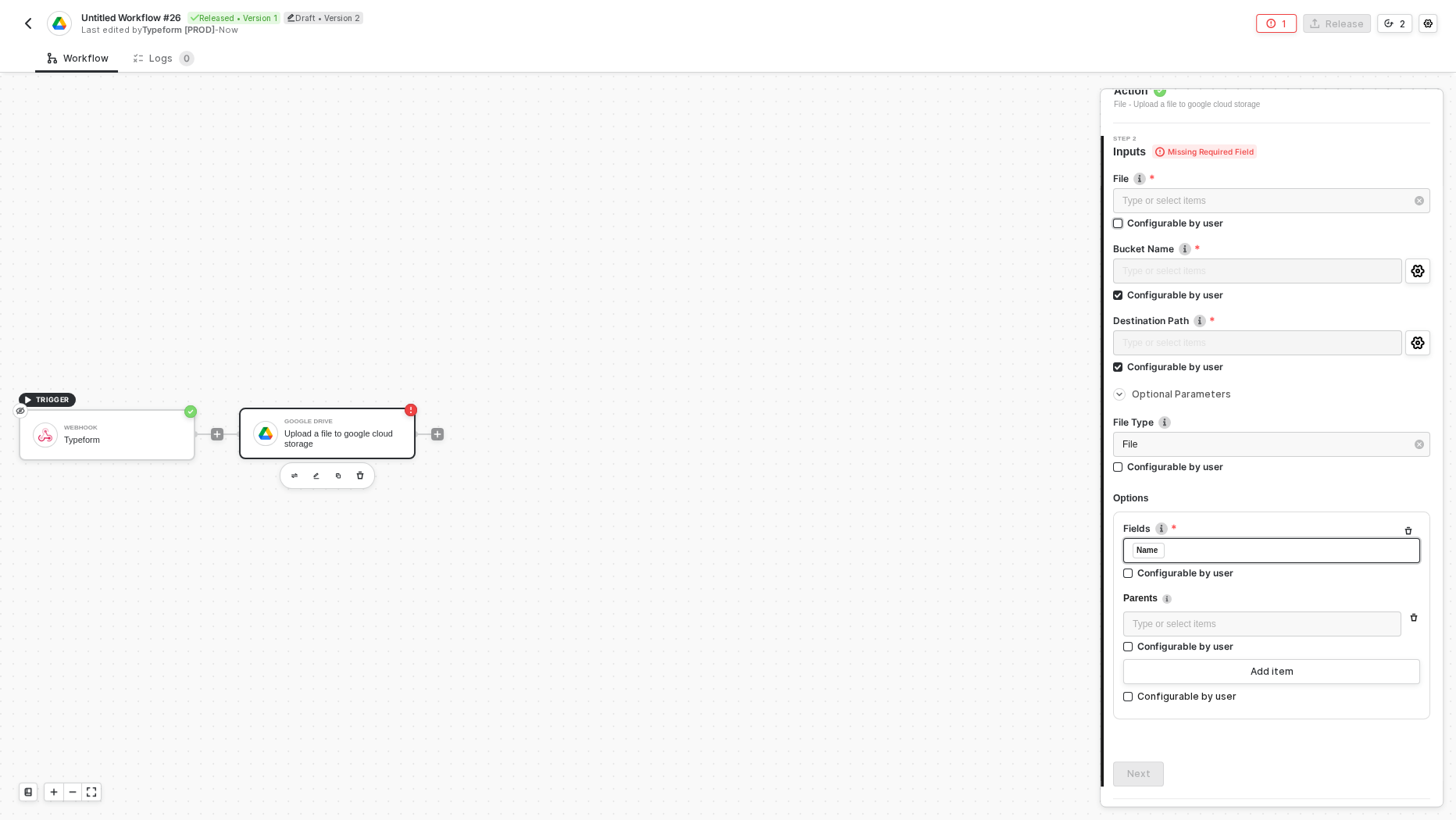
checkbox input "true"
click at [1152, 777] on button "Next" at bounding box center [1138, 775] width 51 height 25
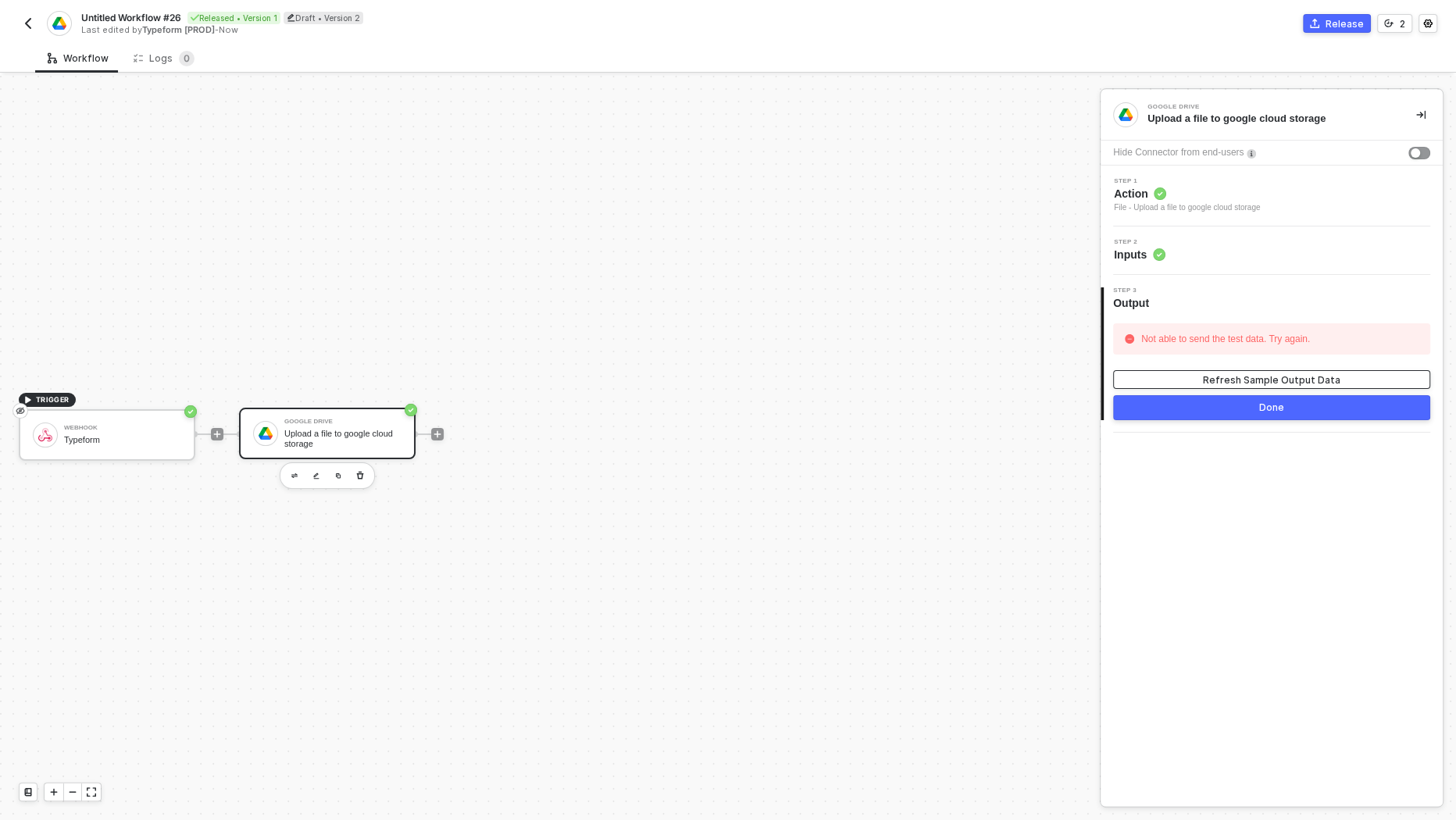
click at [1269, 374] on div "Refresh Sample Output Data" at bounding box center [1271, 379] width 137 height 13
click at [1345, 37] on div "Untitled Workflow #26 Released • Version 1 Draft • Version 2 Last edited by Typ…" at bounding box center [728, 22] width 1418 height 43
click at [1337, 22] on div "Release" at bounding box center [1345, 24] width 38 height 13
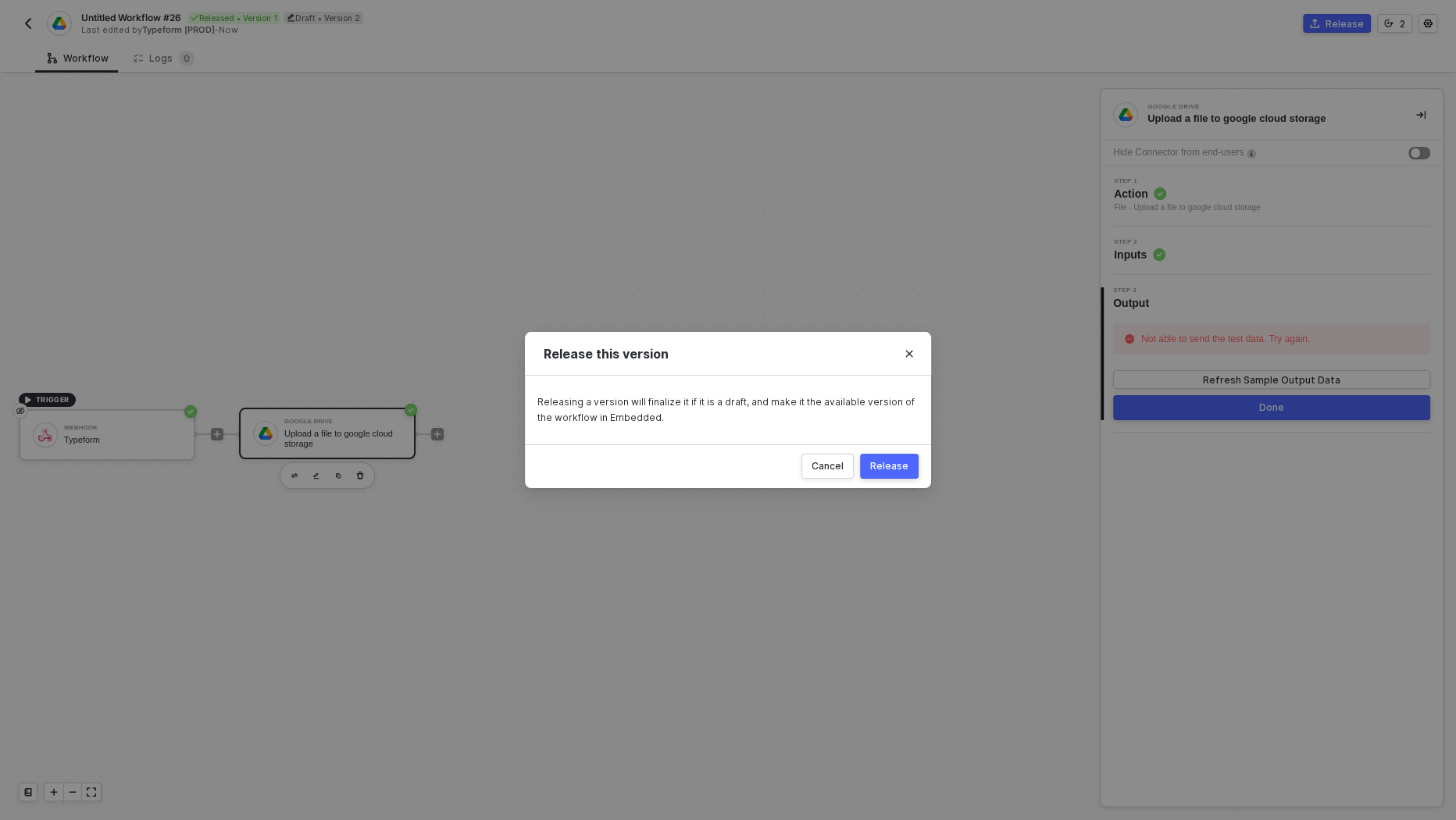
click at [906, 466] on div "Release" at bounding box center [889, 466] width 38 height 13
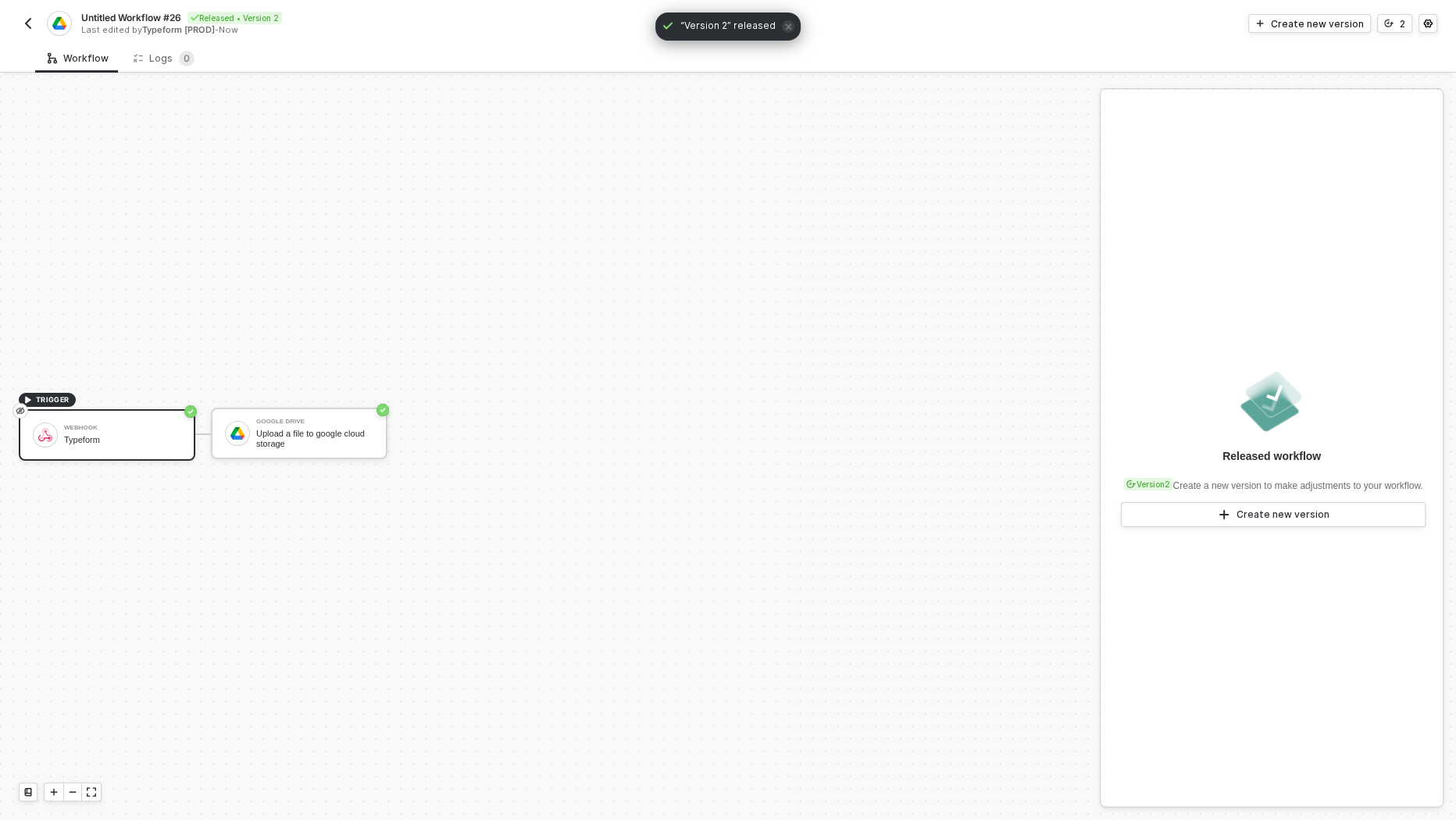
click at [27, 19] on img "button" at bounding box center [28, 23] width 13 height 13
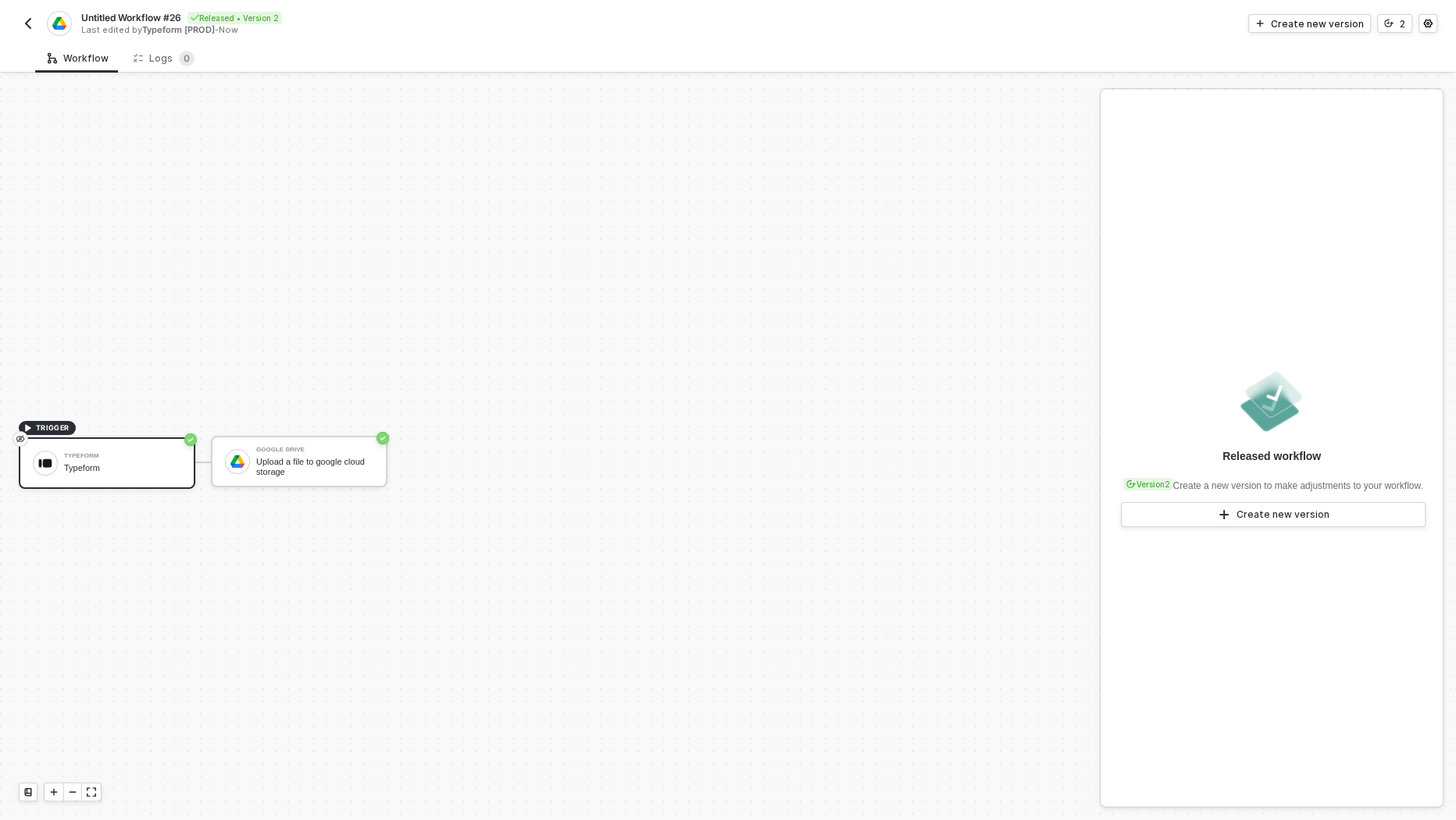
scroll to position [28, 0]
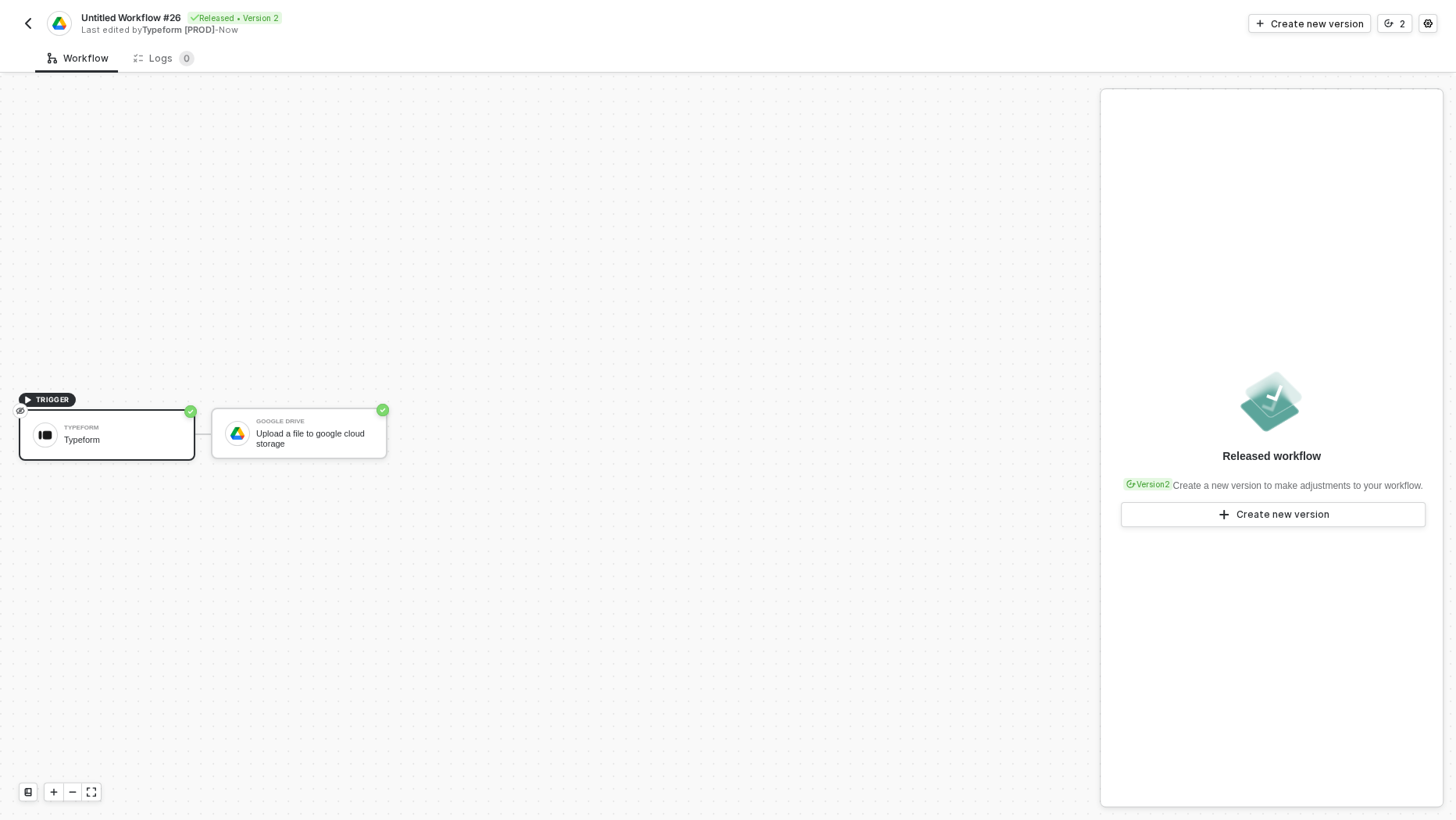
click at [26, 28] on img "button" at bounding box center [28, 23] width 13 height 13
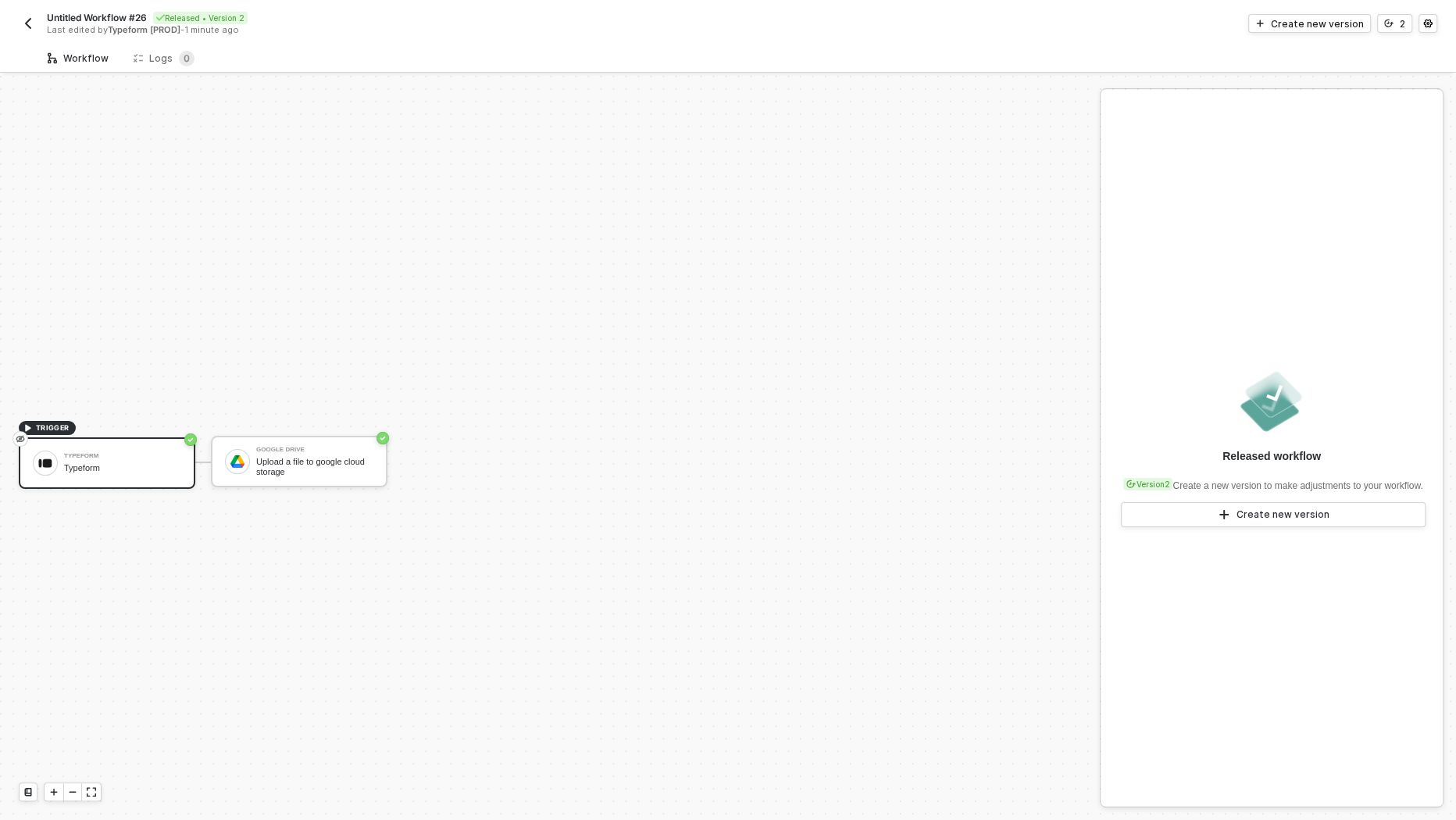
scroll to position [28, 0]
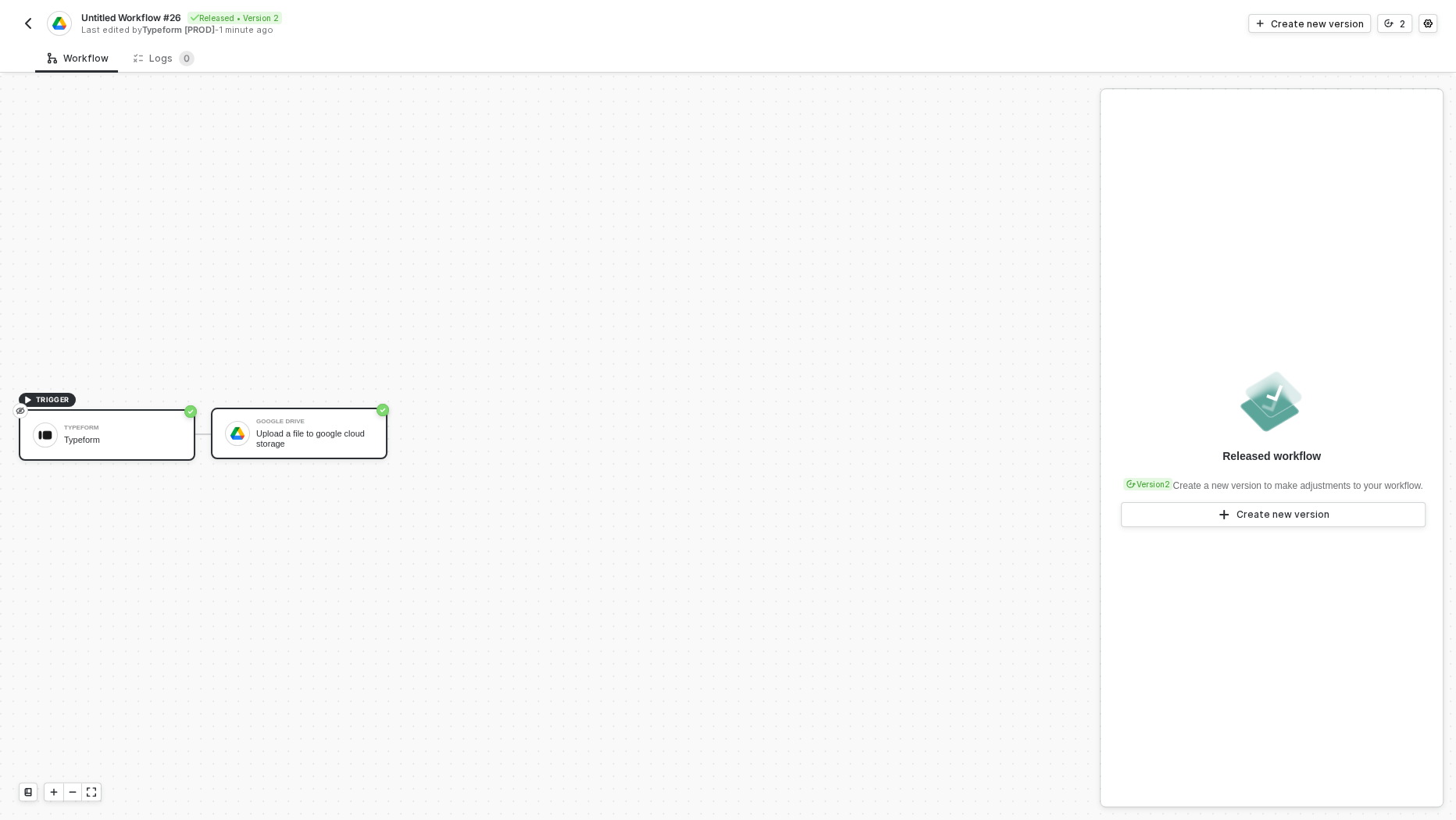
click at [294, 443] on div "Upload a file to google cloud storage" at bounding box center [314, 438] width 117 height 19
